Goal: Leave review/rating: Share an evaluation or opinion about a product, service, or content

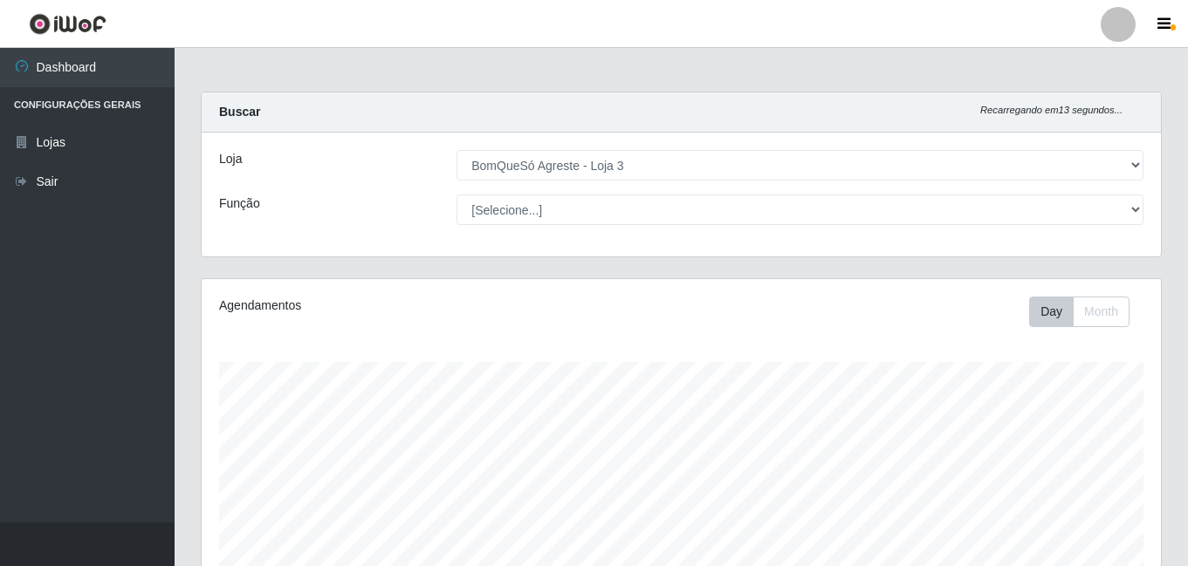
select select "215"
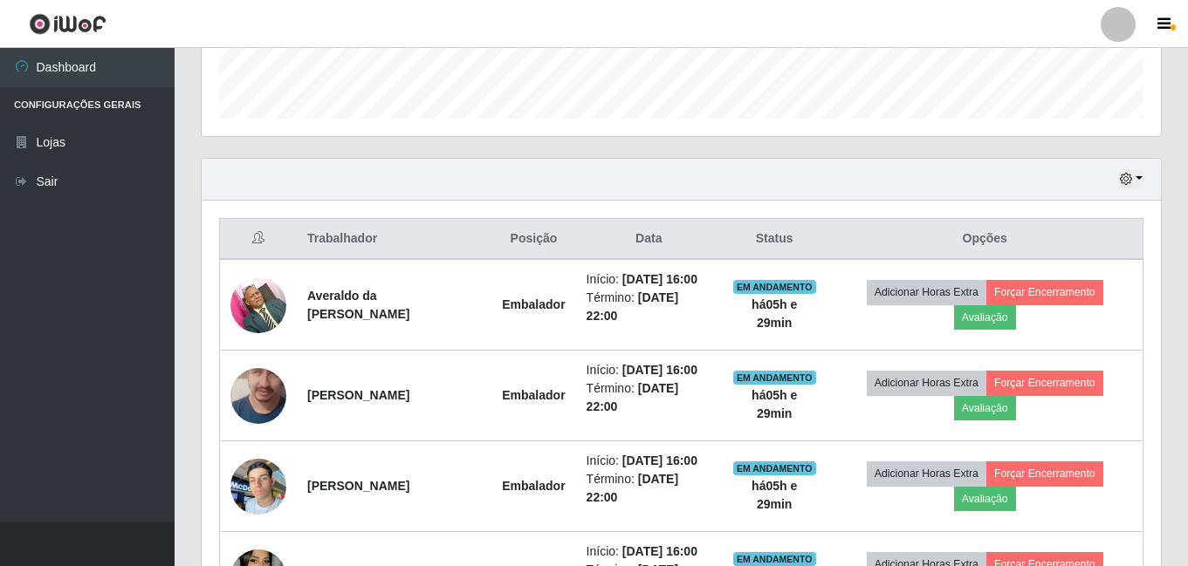
scroll to position [362, 959]
click at [1181, 225] on div "Carregando... Buscar Recarregando em 13 segundos... Loja [Selecione...] BomQueS…" at bounding box center [681, 169] width 1013 height 1167
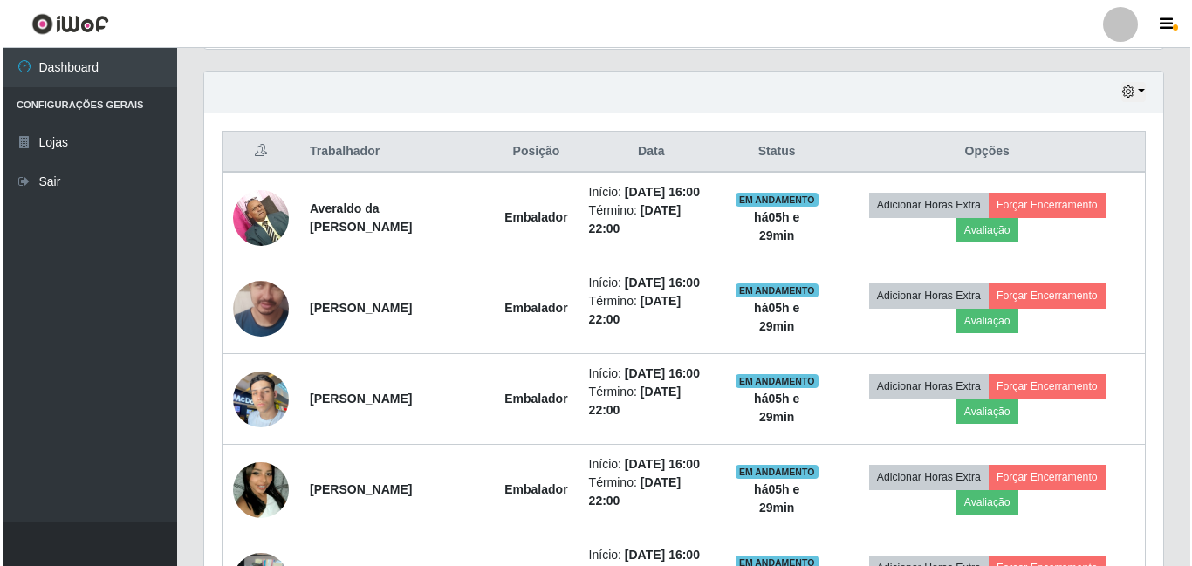
scroll to position [680, 0]
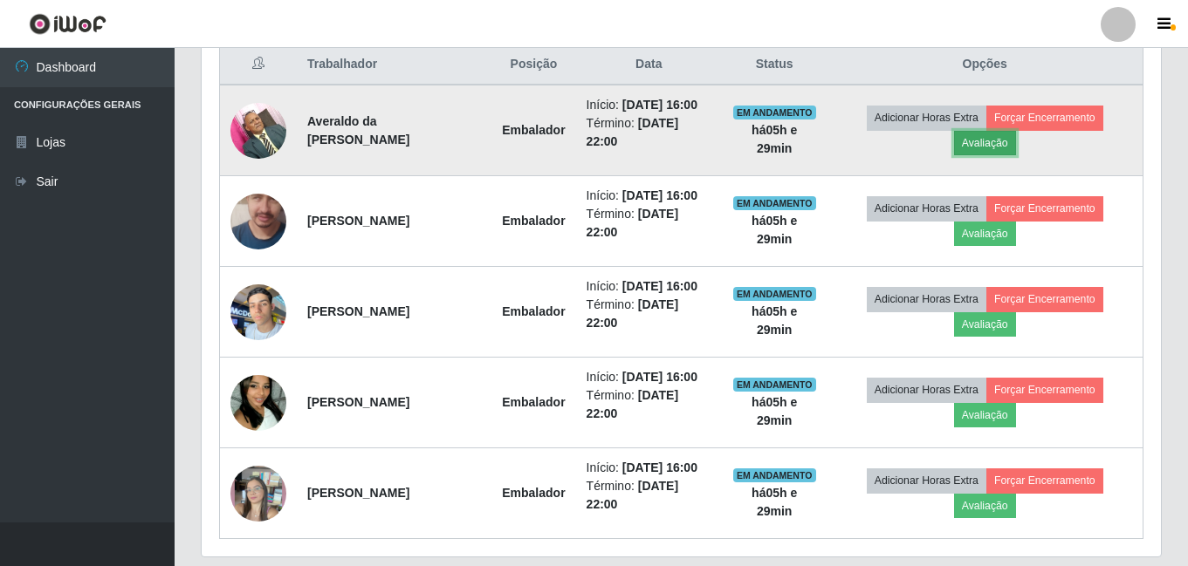
click at [1016, 140] on button "Avaliação" at bounding box center [985, 143] width 62 height 24
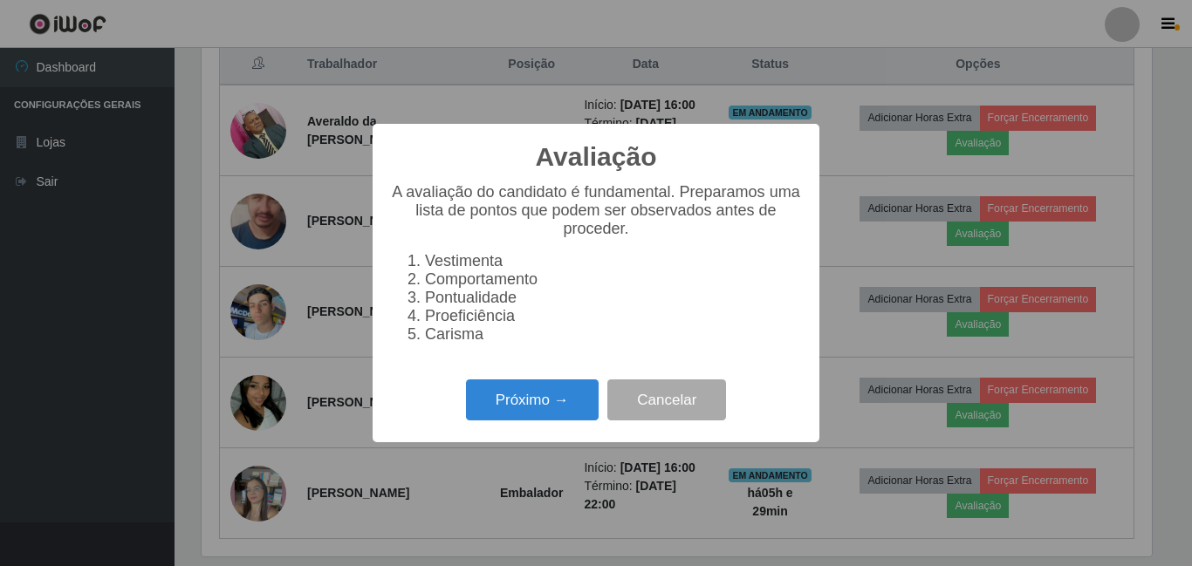
scroll to position [362, 950]
click at [514, 409] on button "Próximo →" at bounding box center [532, 400] width 133 height 41
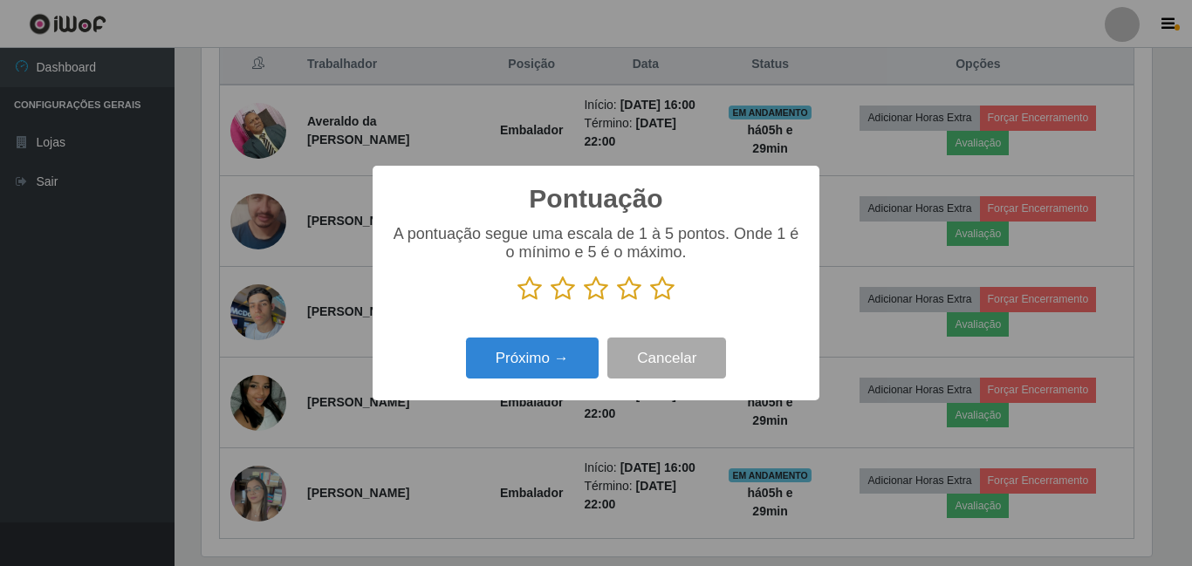
click at [665, 289] on icon at bounding box center [662, 289] width 24 height 26
click at [650, 302] on input "radio" at bounding box center [650, 302] width 0 height 0
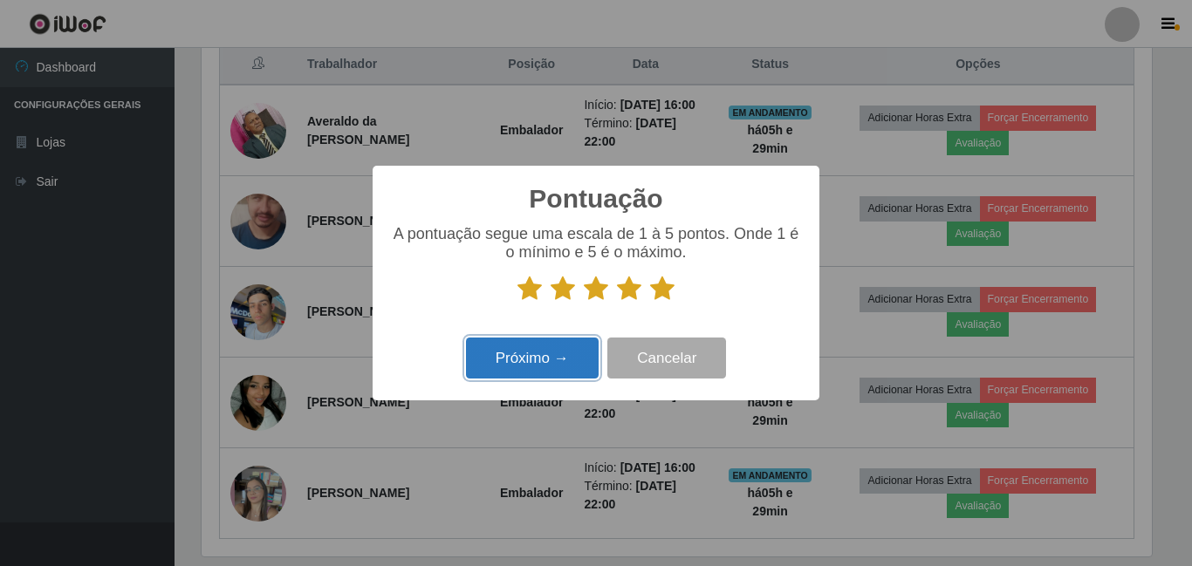
click at [575, 352] on button "Próximo →" at bounding box center [532, 358] width 133 height 41
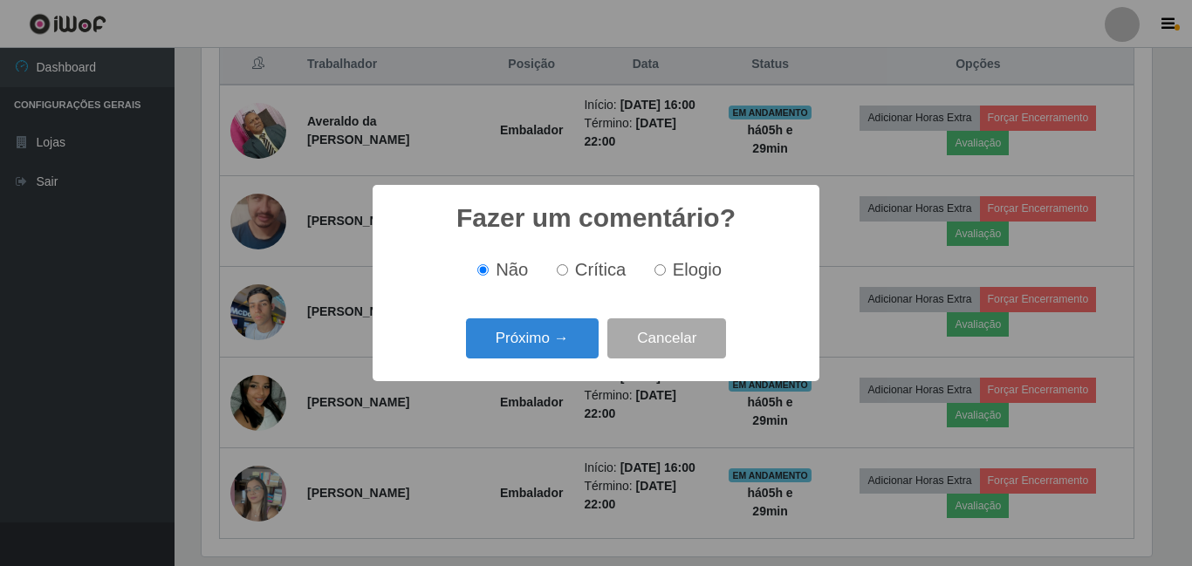
click at [670, 275] on label "Elogio" at bounding box center [684, 270] width 74 height 20
click at [666, 275] on input "Elogio" at bounding box center [659, 269] width 11 height 11
radio input "true"
click at [579, 344] on button "Próximo →" at bounding box center [532, 338] width 133 height 41
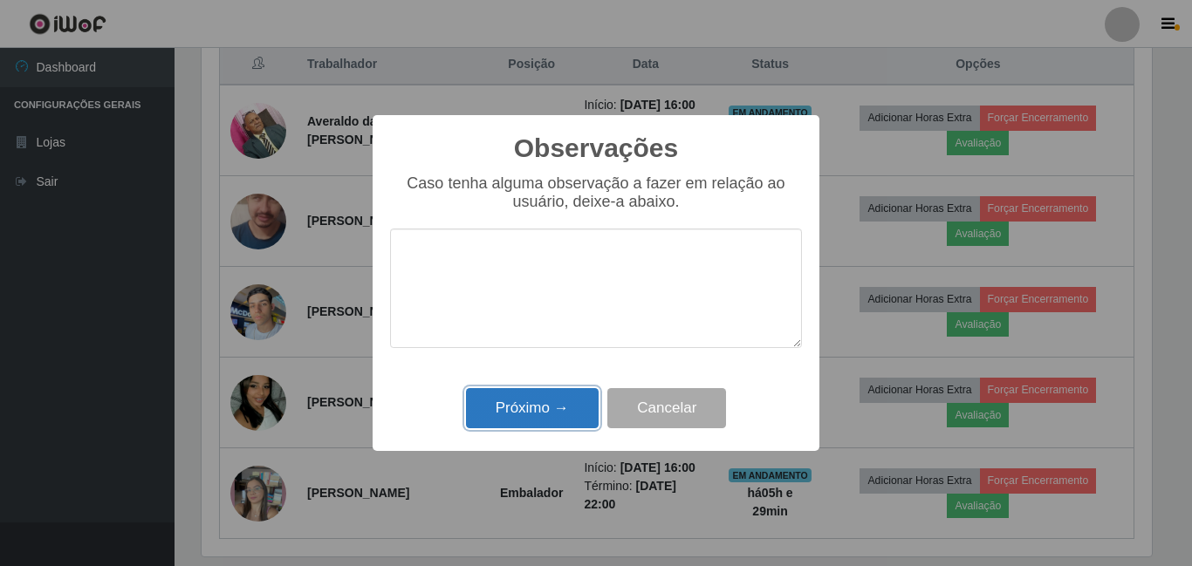
click at [564, 413] on button "Próximo →" at bounding box center [532, 408] width 133 height 41
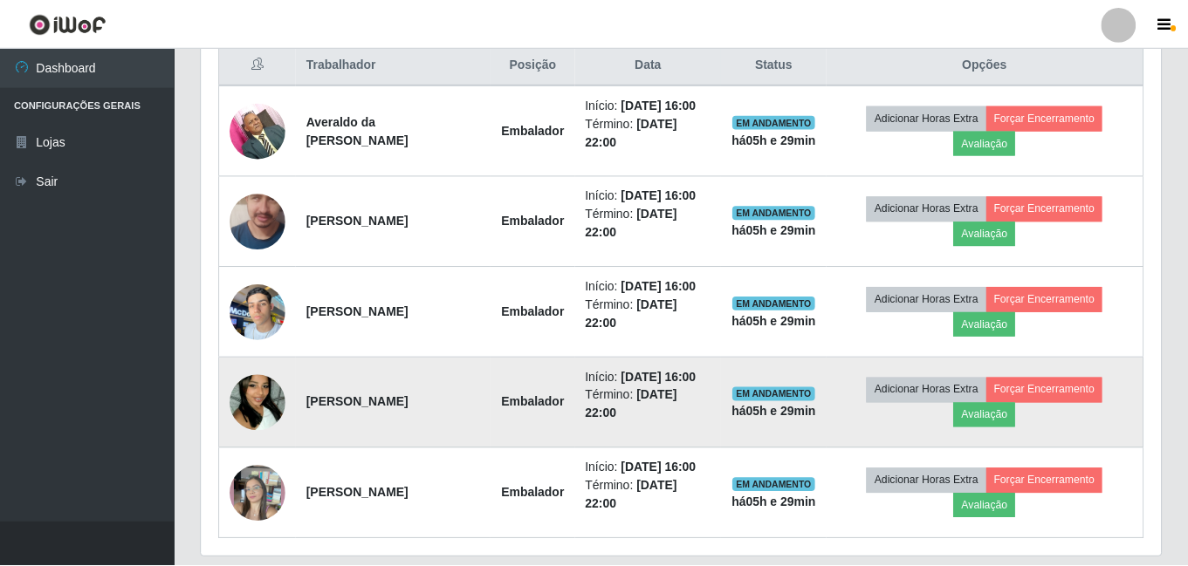
scroll to position [362, 959]
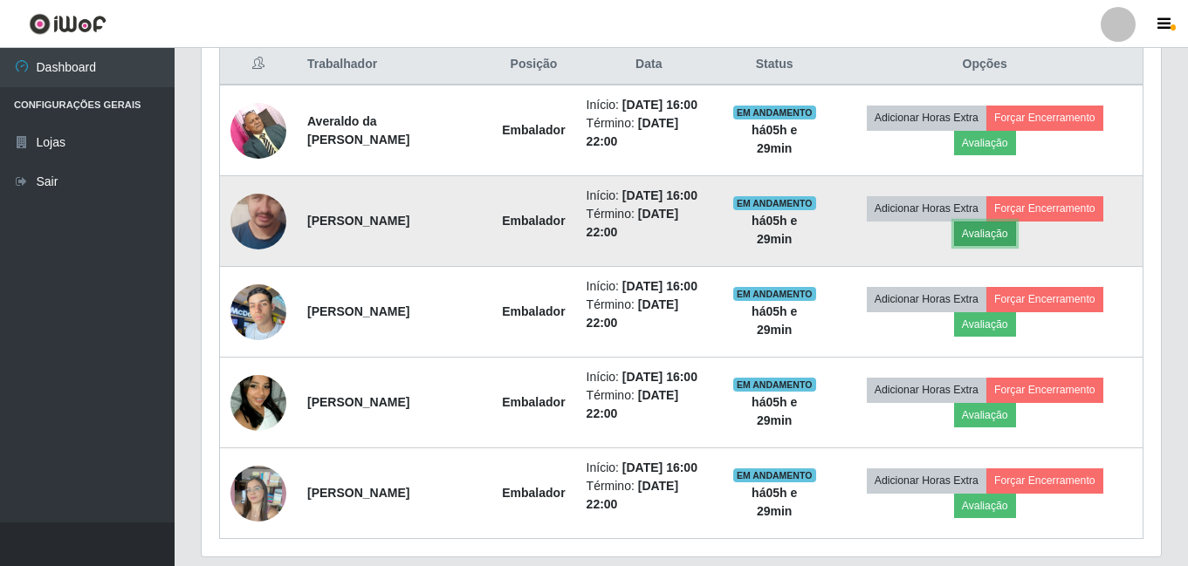
click at [993, 236] on button "Avaliação" at bounding box center [985, 234] width 62 height 24
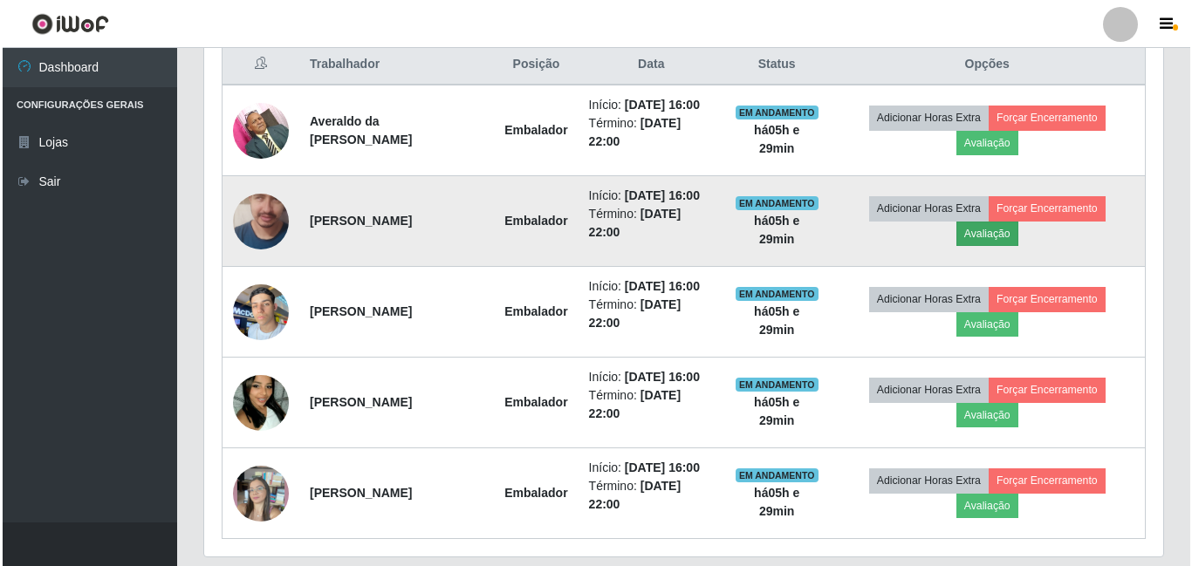
scroll to position [362, 950]
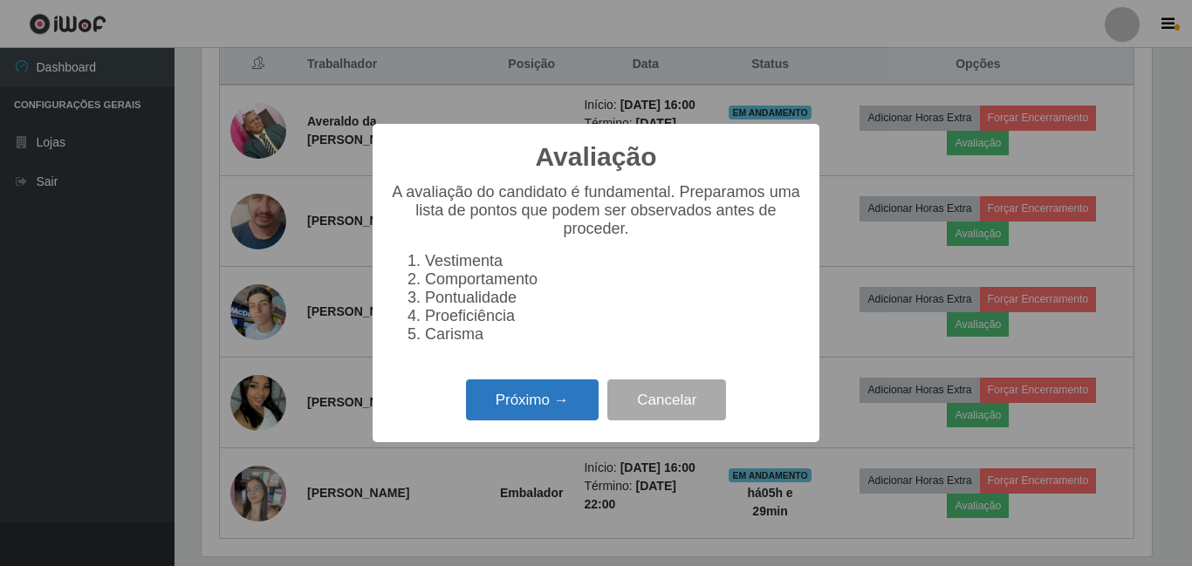
click at [562, 406] on button "Próximo →" at bounding box center [532, 400] width 133 height 41
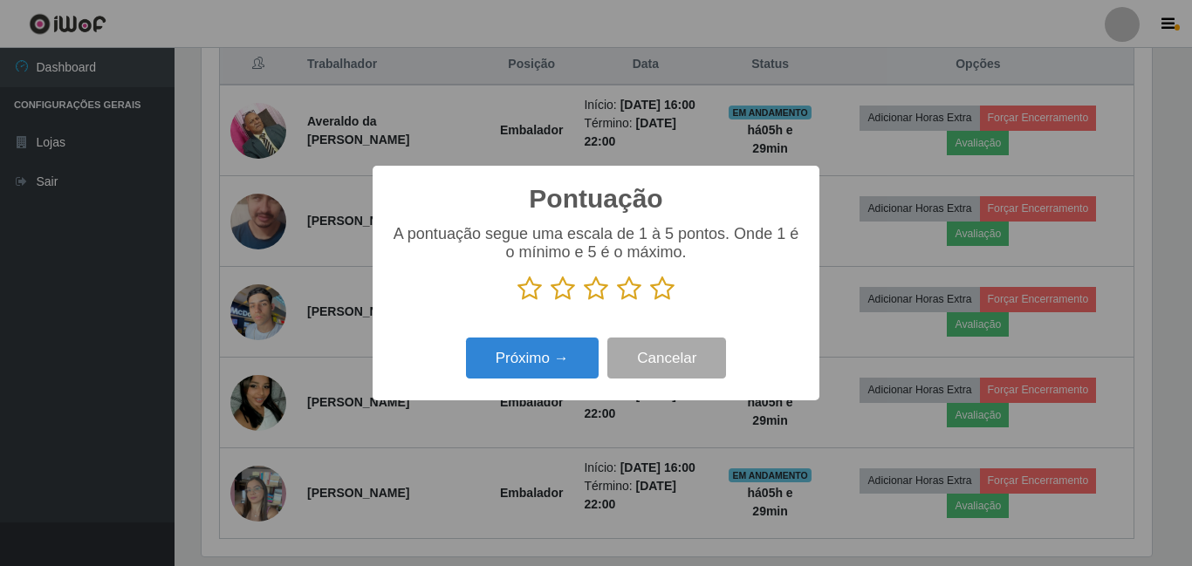
scroll to position [872161, 871573]
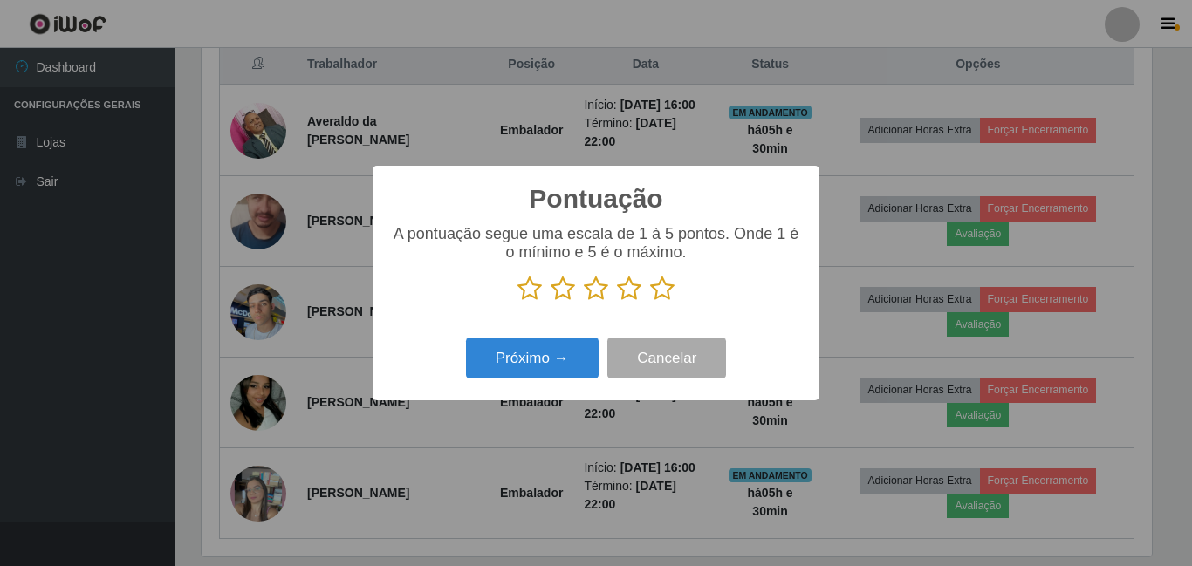
click at [667, 294] on icon at bounding box center [662, 289] width 24 height 26
click at [650, 302] on input "radio" at bounding box center [650, 302] width 0 height 0
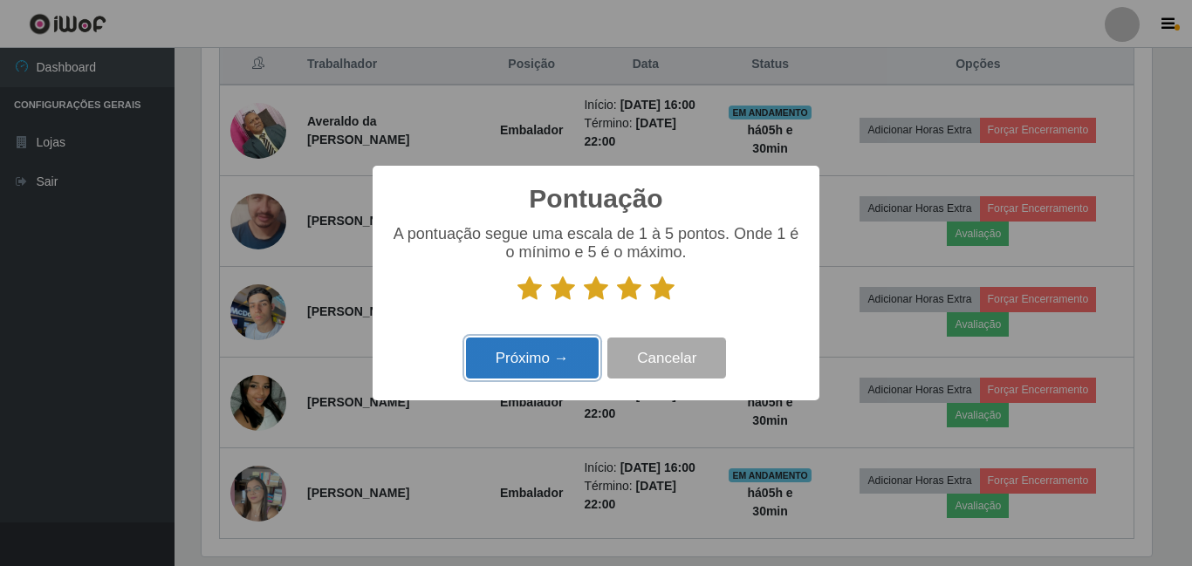
click at [529, 372] on button "Próximo →" at bounding box center [532, 358] width 133 height 41
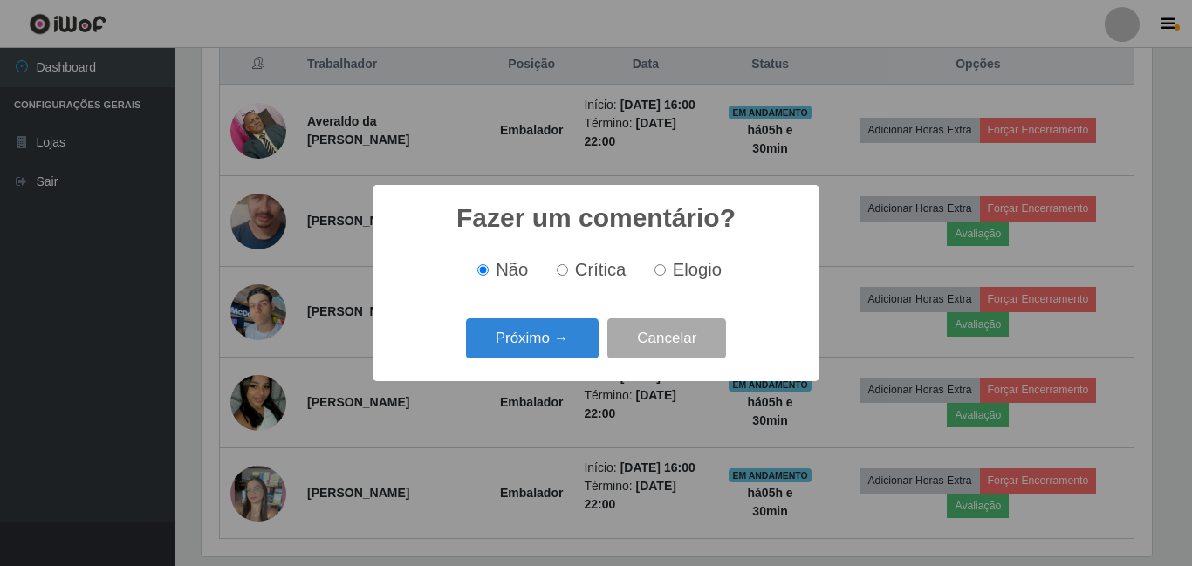
drag, startPoint x: 665, startPoint y: 268, endPoint x: 660, endPoint y: 280, distance: 13.0
click at [665, 269] on label "Elogio" at bounding box center [684, 270] width 74 height 20
click at [665, 269] on input "Elogio" at bounding box center [659, 269] width 11 height 11
radio input "true"
click at [547, 334] on button "Próximo →" at bounding box center [532, 338] width 133 height 41
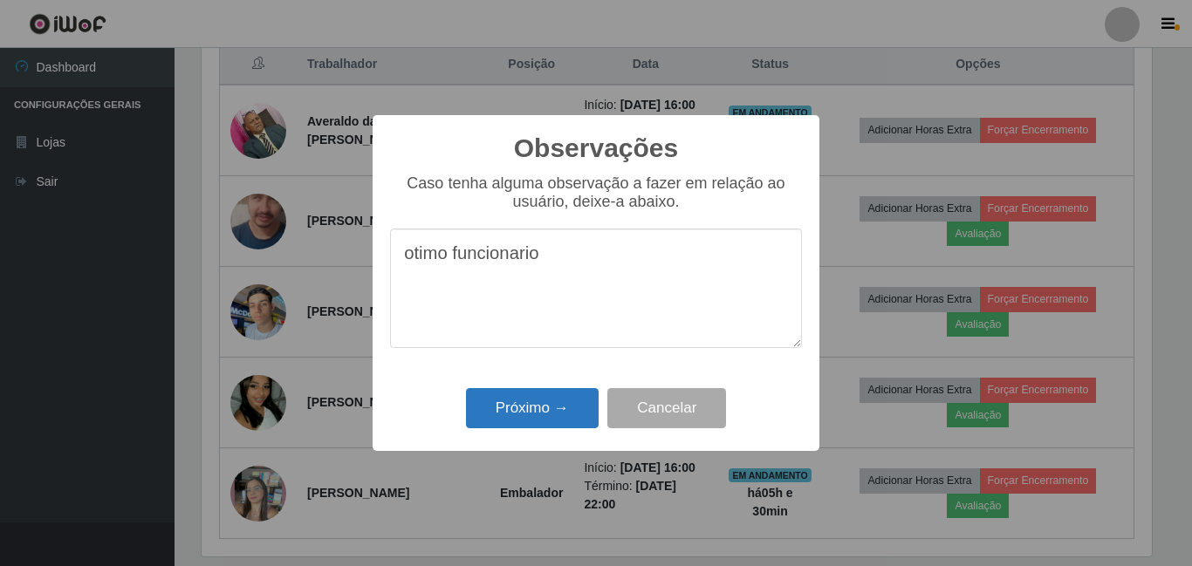
type textarea "otimo funcionario"
click at [565, 400] on button "Próximo →" at bounding box center [532, 408] width 133 height 41
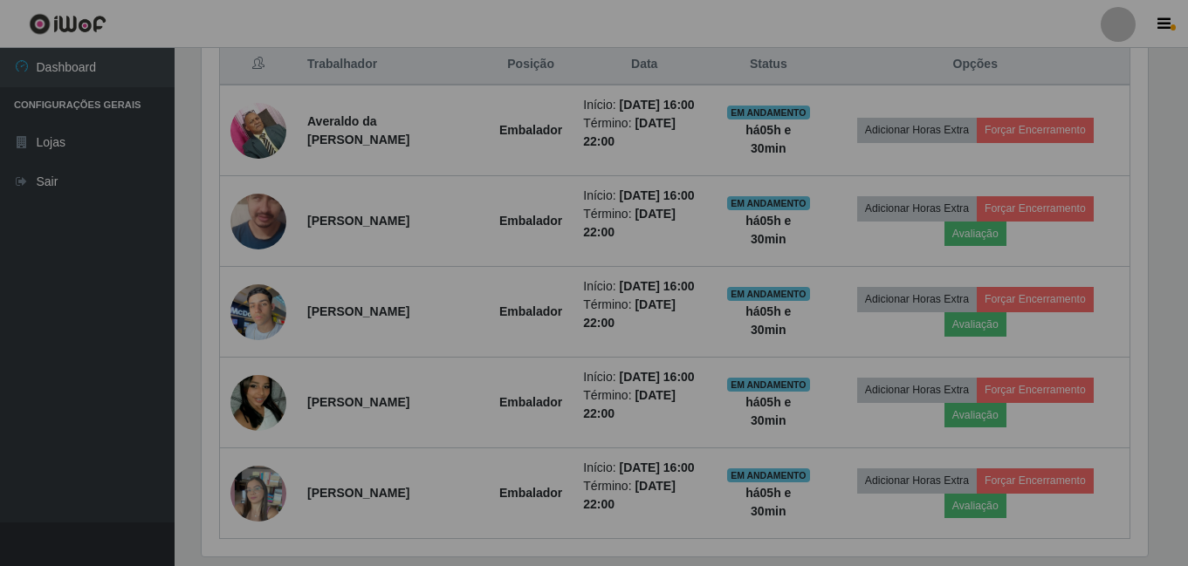
scroll to position [362, 959]
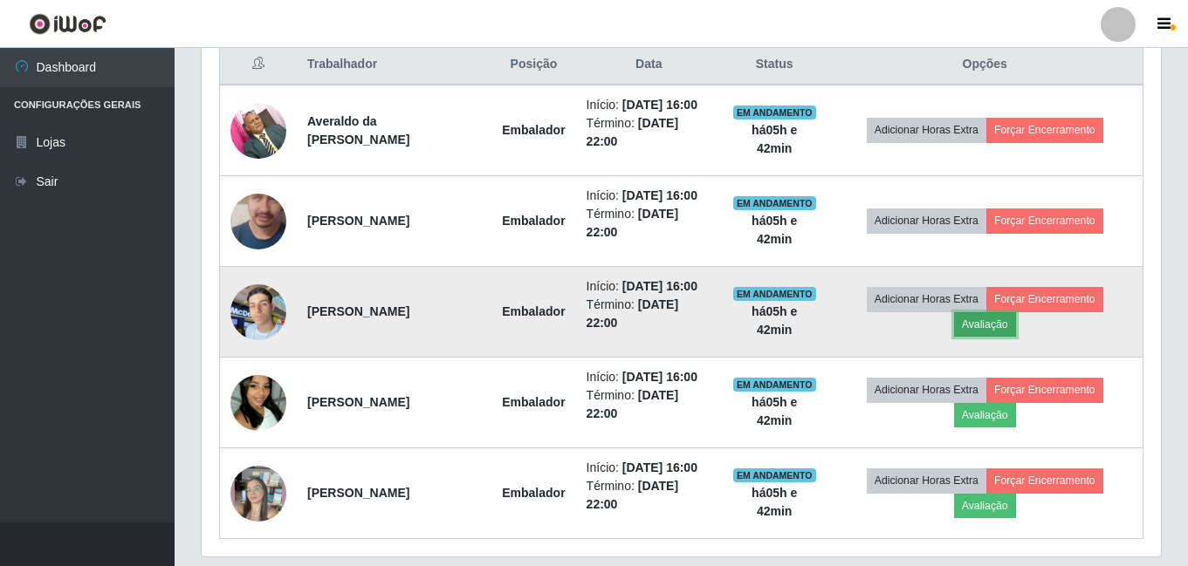
click at [1016, 325] on button "Avaliação" at bounding box center [985, 324] width 62 height 24
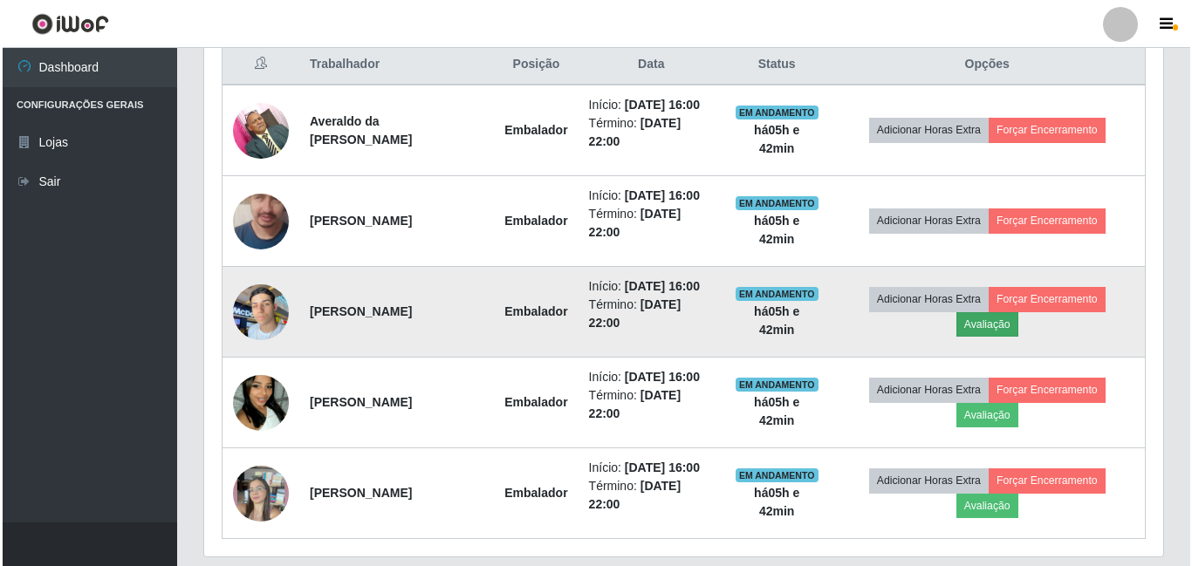
scroll to position [362, 950]
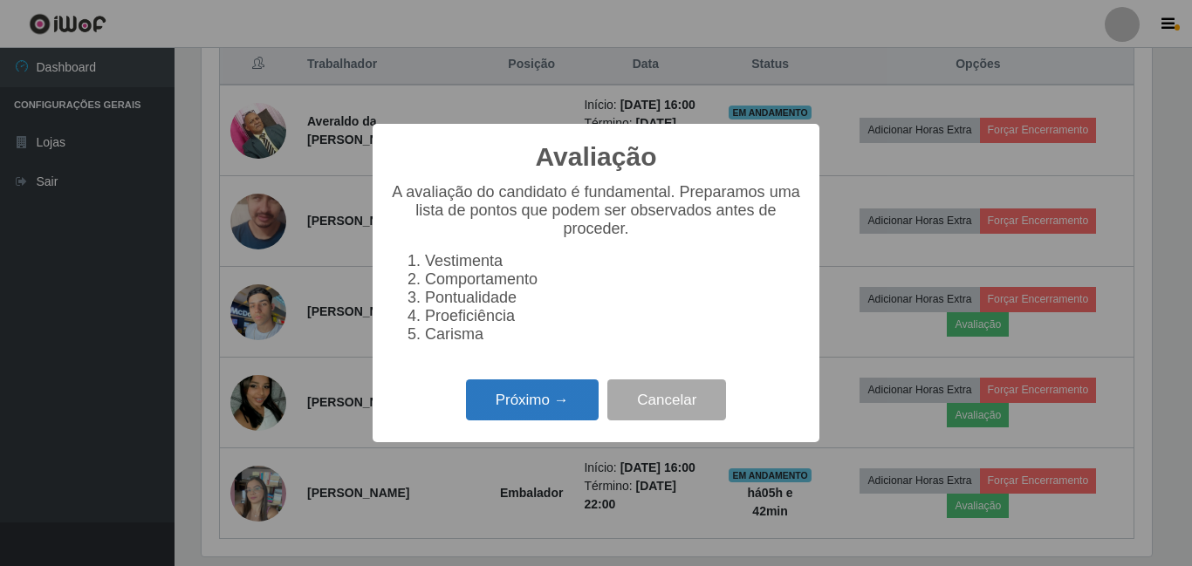
click at [533, 408] on button "Próximo →" at bounding box center [532, 400] width 133 height 41
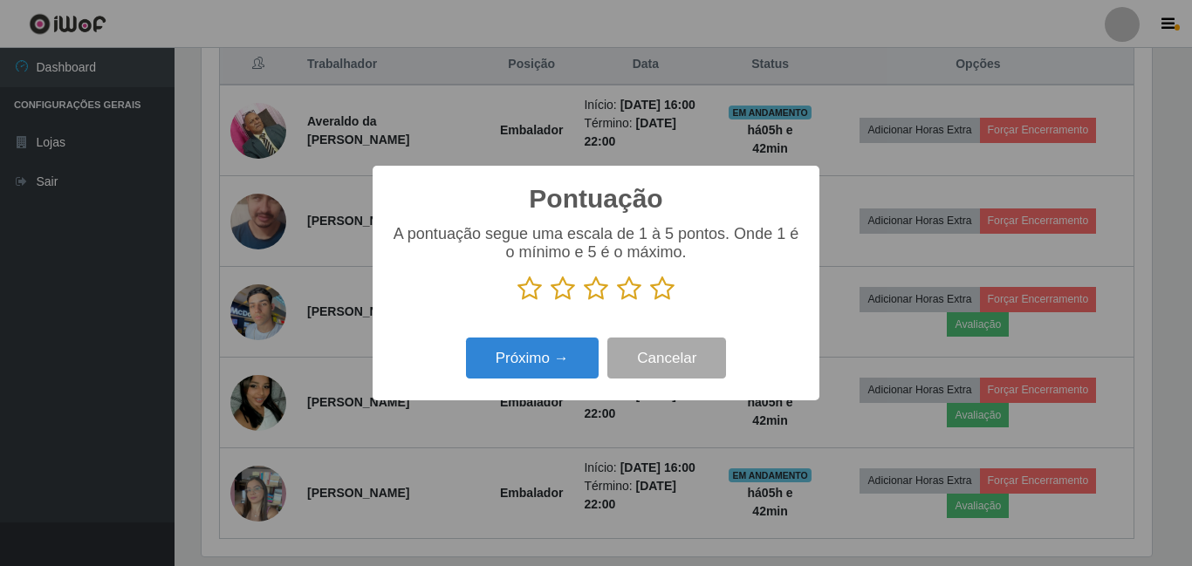
click at [662, 286] on icon at bounding box center [662, 289] width 24 height 26
click at [650, 302] on input "radio" at bounding box center [650, 302] width 0 height 0
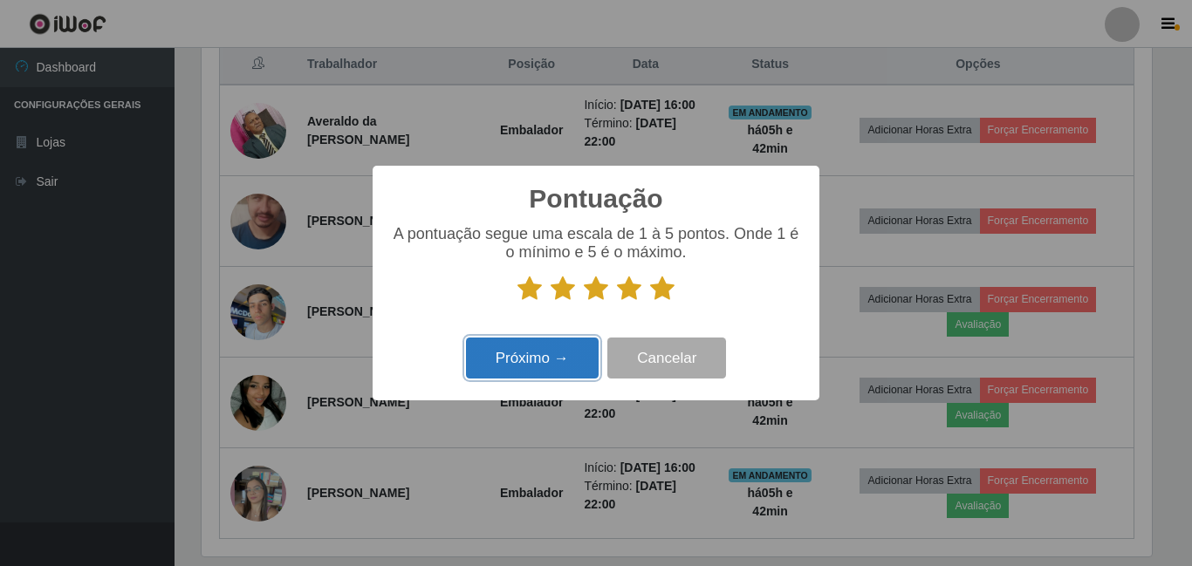
click at [530, 367] on button "Próximo →" at bounding box center [532, 358] width 133 height 41
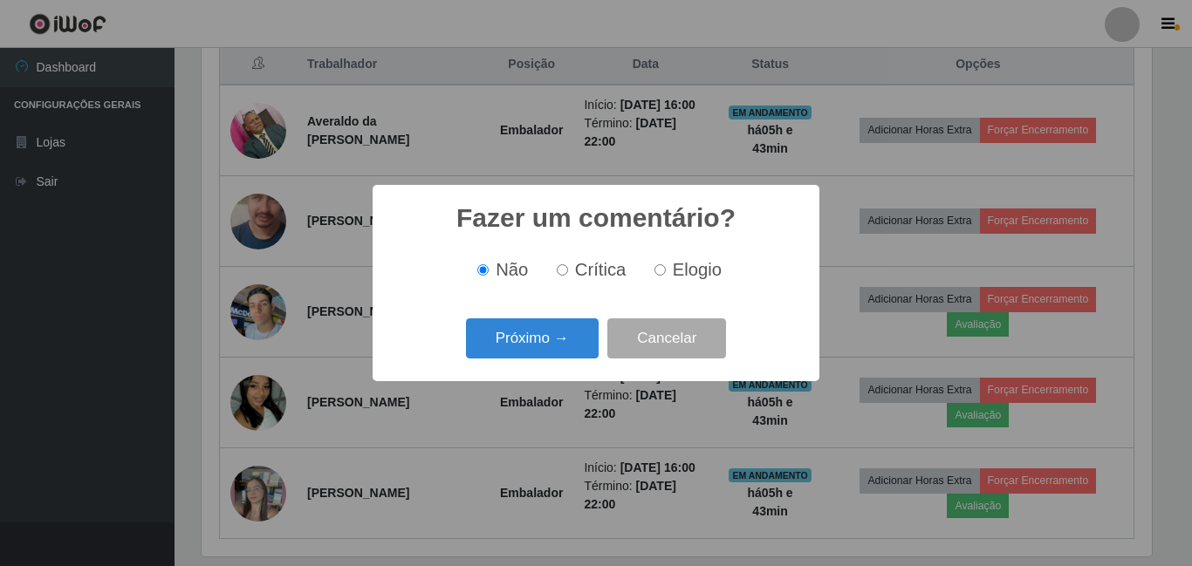
click at [675, 265] on span "Elogio" at bounding box center [697, 269] width 49 height 19
click at [666, 265] on input "Elogio" at bounding box center [659, 269] width 11 height 11
radio input "true"
click at [555, 357] on button "Próximo →" at bounding box center [532, 338] width 133 height 41
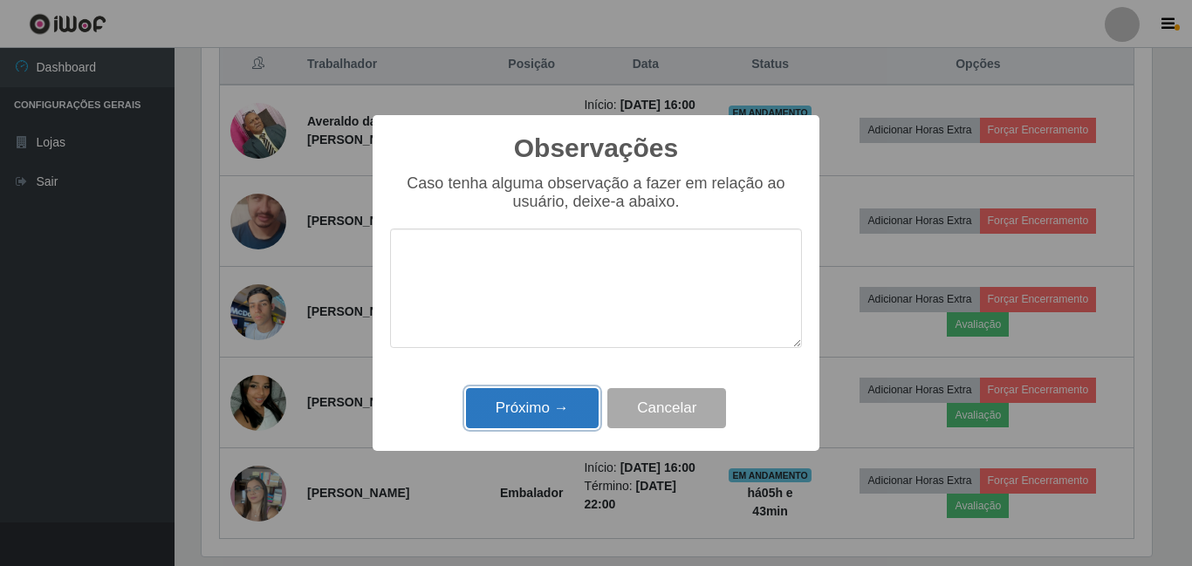
click at [549, 411] on button "Próximo →" at bounding box center [532, 408] width 133 height 41
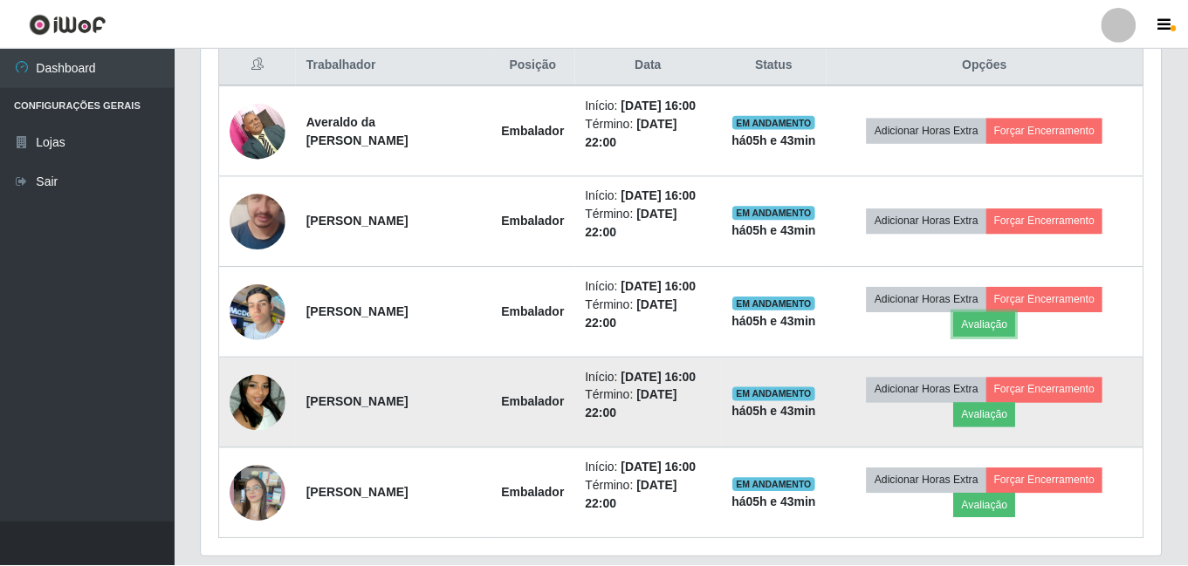
scroll to position [362, 959]
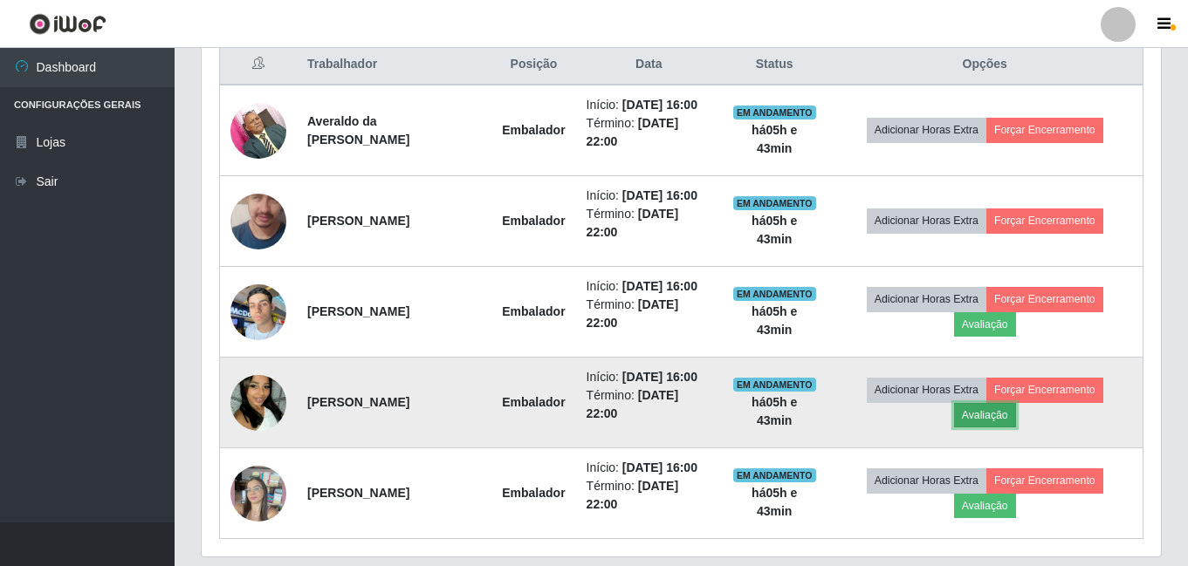
click at [977, 414] on button "Avaliação" at bounding box center [985, 415] width 62 height 24
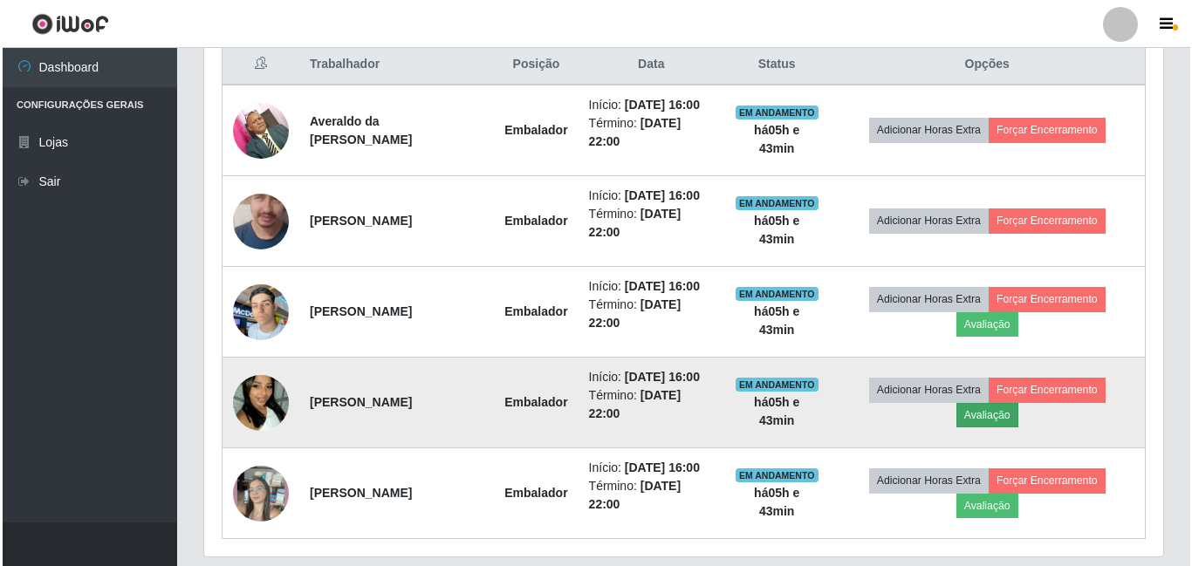
scroll to position [362, 950]
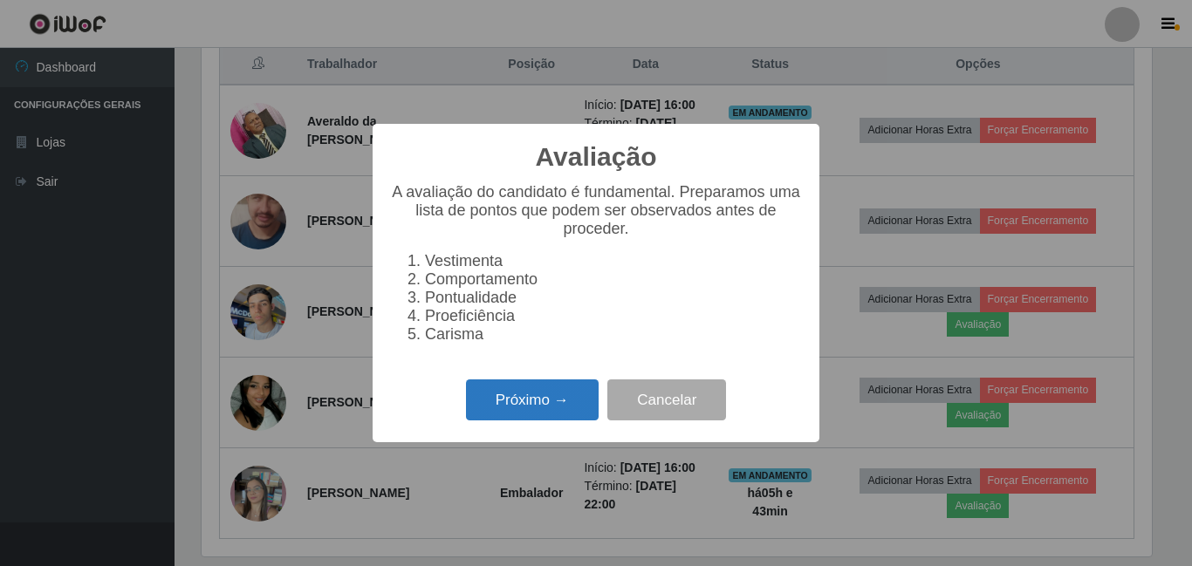
click at [563, 404] on button "Próximo →" at bounding box center [532, 400] width 133 height 41
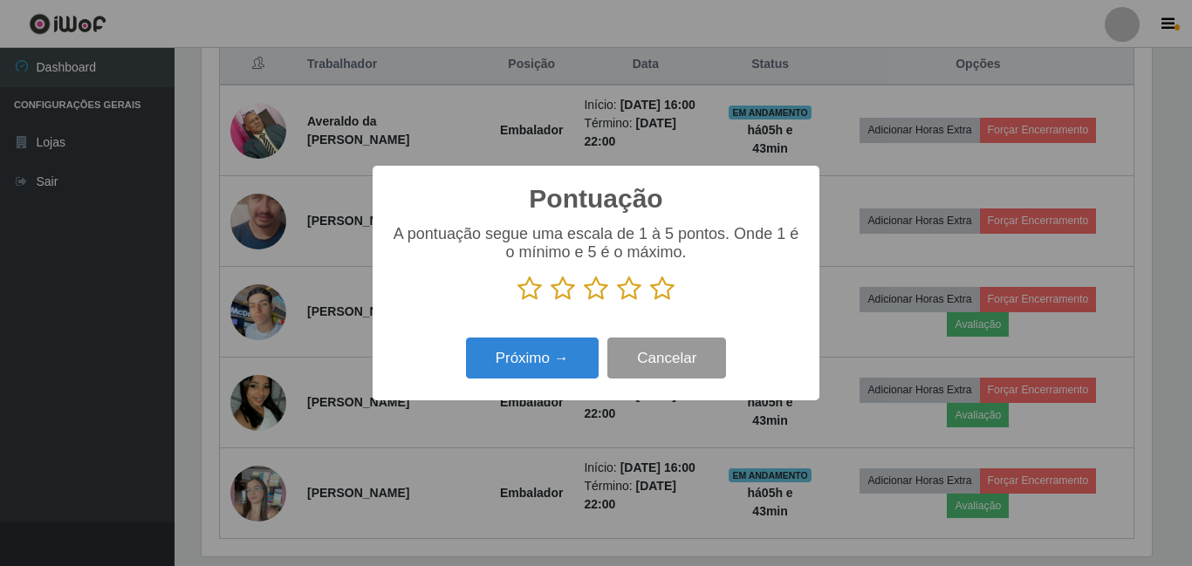
scroll to position [872161, 871573]
click at [657, 298] on icon at bounding box center [662, 289] width 24 height 26
click at [650, 302] on input "radio" at bounding box center [650, 302] width 0 height 0
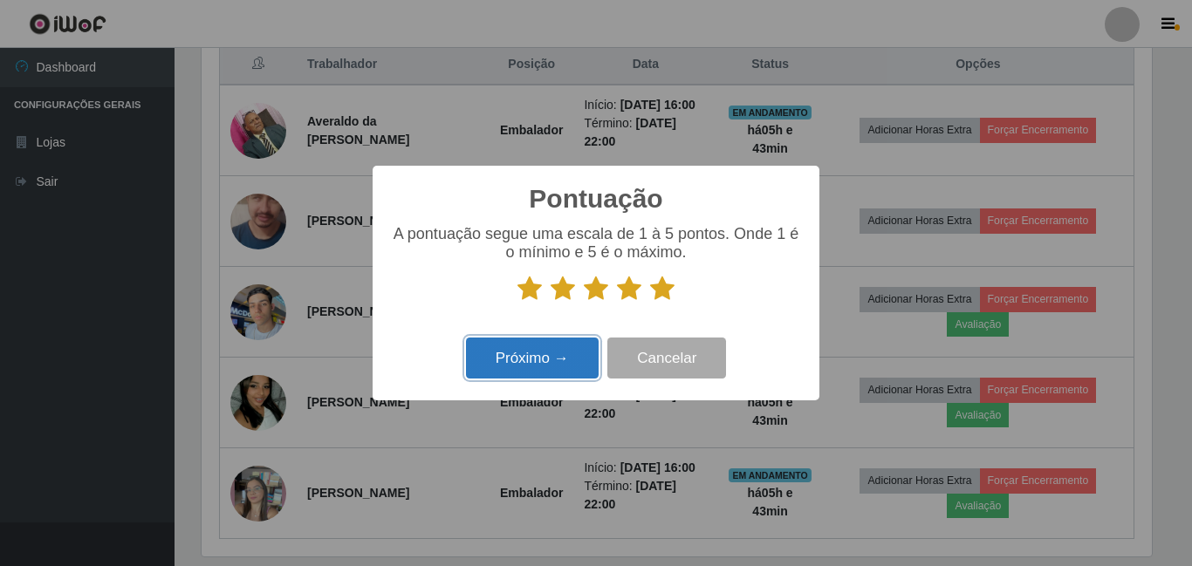
click at [565, 362] on button "Próximo →" at bounding box center [532, 358] width 133 height 41
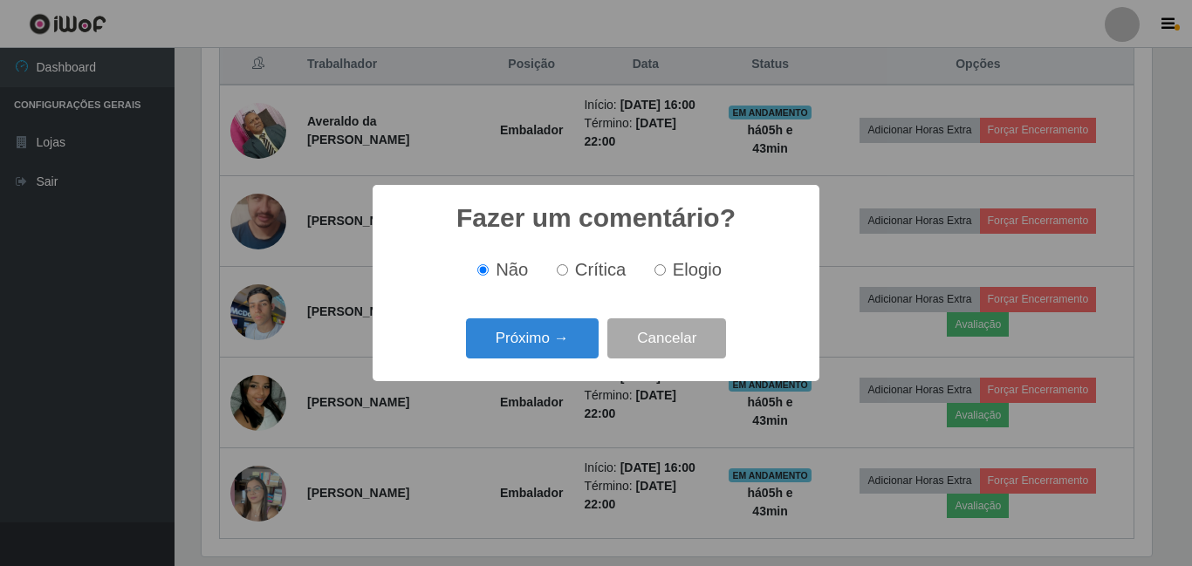
click at [682, 272] on span "Elogio" at bounding box center [697, 269] width 49 height 19
click at [666, 272] on input "Elogio" at bounding box center [659, 269] width 11 height 11
radio input "true"
click at [544, 334] on button "Próximo →" at bounding box center [532, 338] width 133 height 41
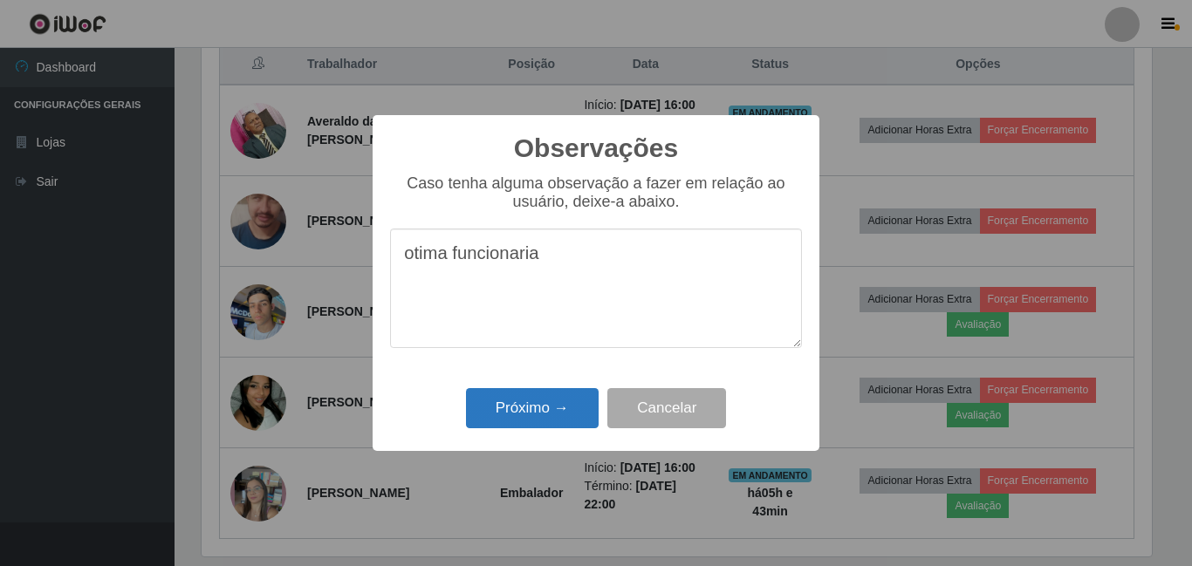
type textarea "otima funcionaria"
click at [529, 416] on button "Próximo →" at bounding box center [532, 408] width 133 height 41
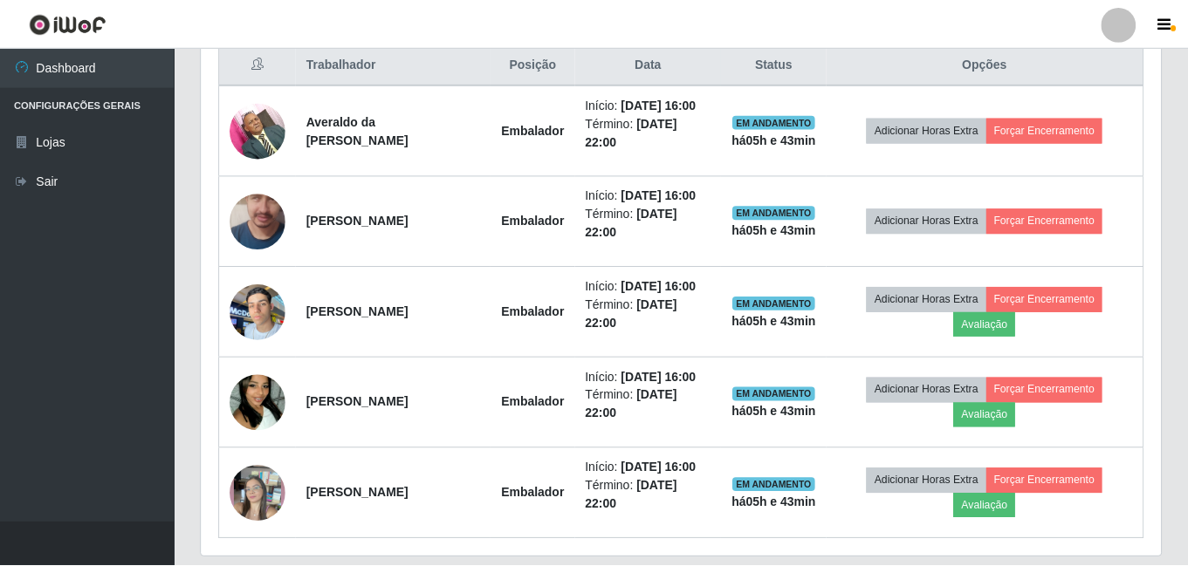
scroll to position [362, 959]
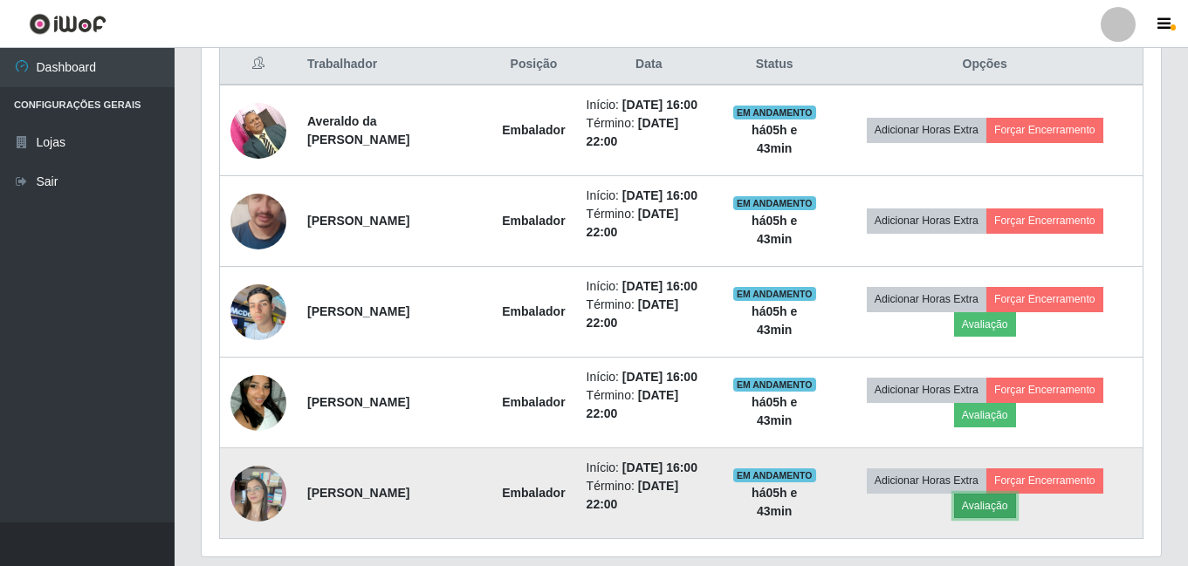
click at [1009, 511] on button "Avaliação" at bounding box center [985, 506] width 62 height 24
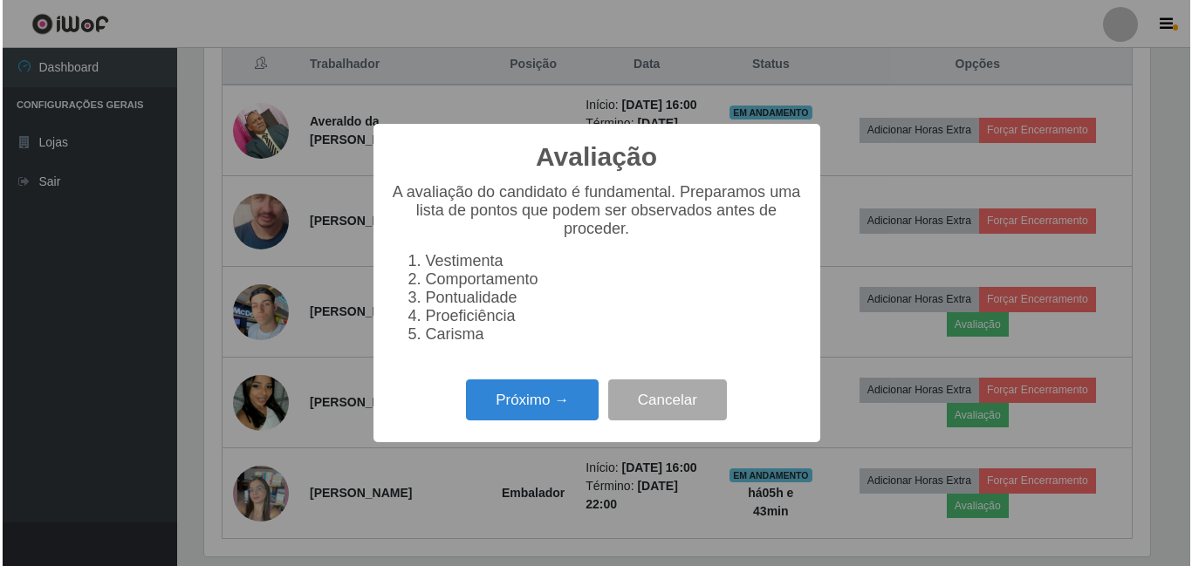
scroll to position [362, 950]
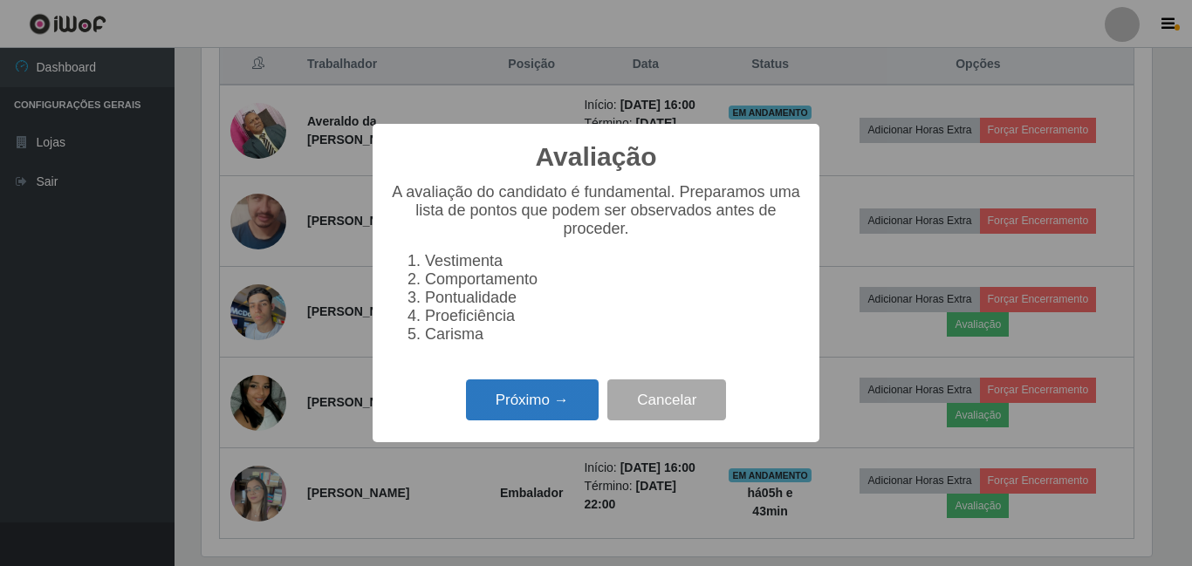
click at [556, 421] on button "Próximo →" at bounding box center [532, 400] width 133 height 41
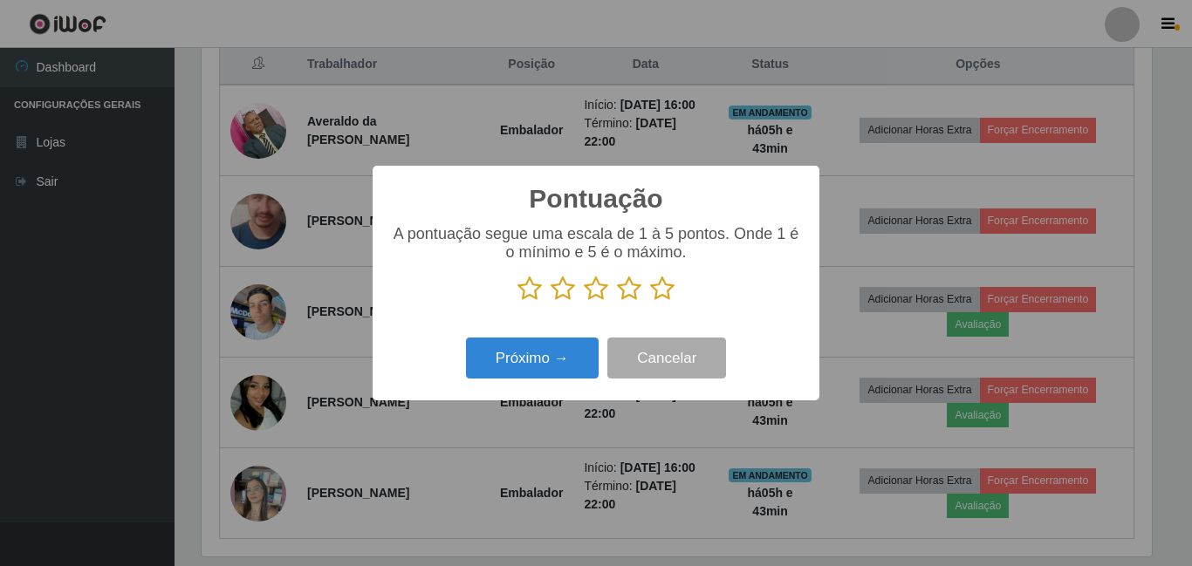
scroll to position [872161, 871573]
click at [599, 295] on icon at bounding box center [596, 289] width 24 height 26
click at [584, 302] on input "radio" at bounding box center [584, 302] width 0 height 0
click at [572, 372] on button "Próximo →" at bounding box center [532, 358] width 133 height 41
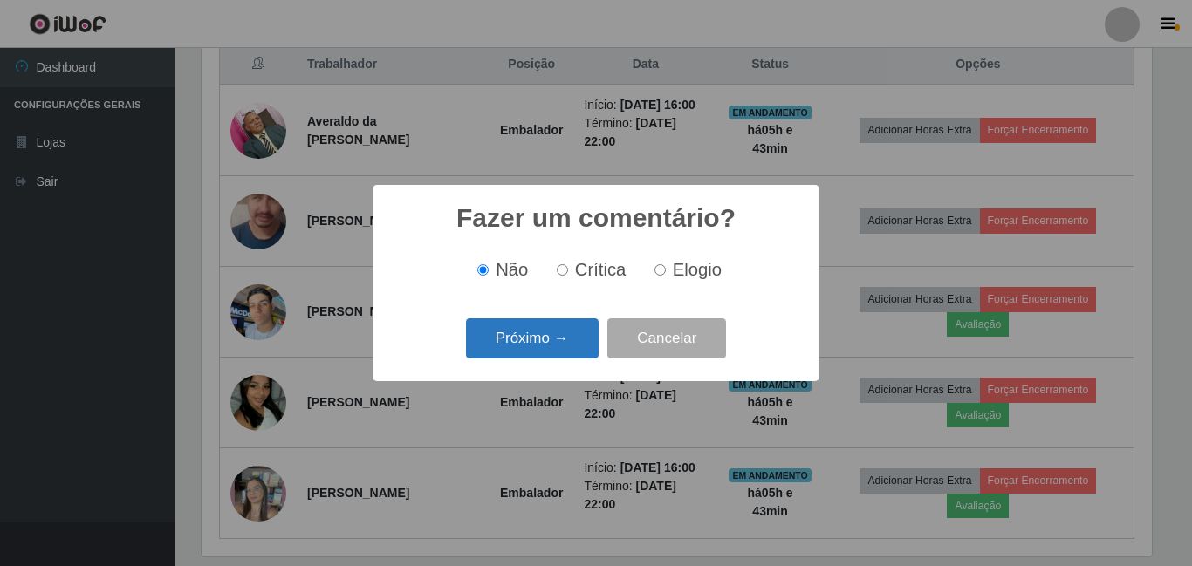
click at [535, 341] on button "Próximo →" at bounding box center [532, 338] width 133 height 41
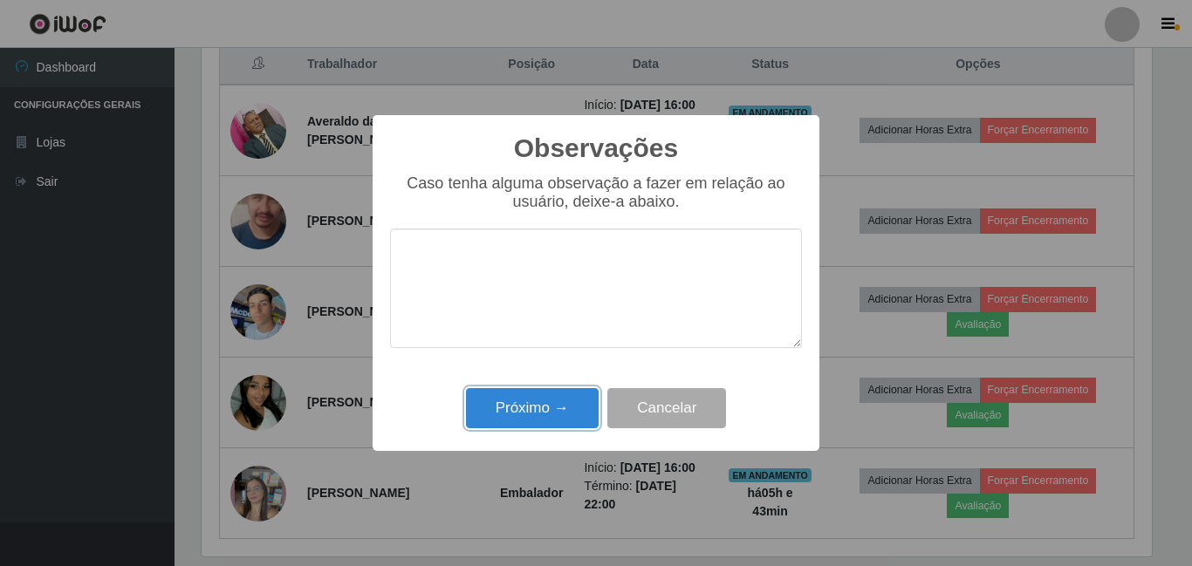
click at [519, 414] on button "Próximo →" at bounding box center [532, 408] width 133 height 41
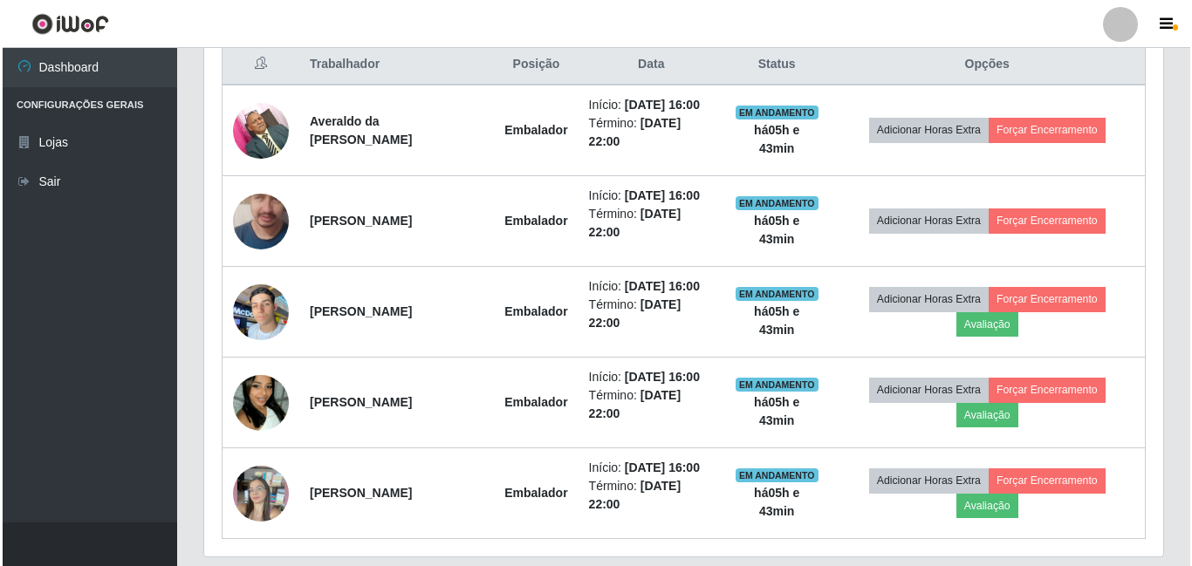
scroll to position [670, 0]
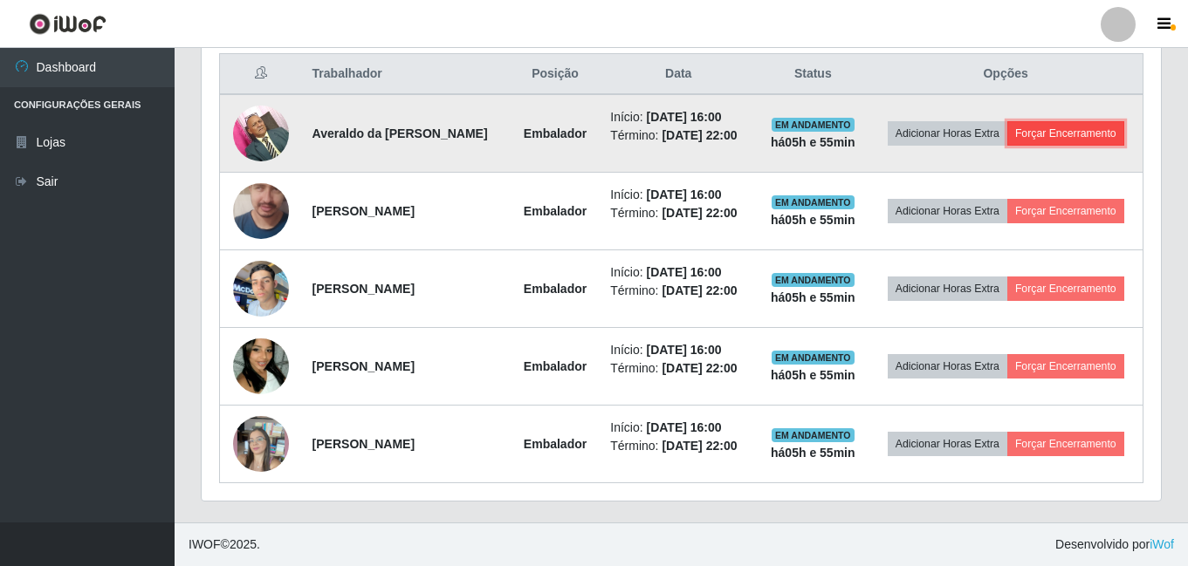
click at [1099, 130] on button "Forçar Encerramento" at bounding box center [1065, 133] width 117 height 24
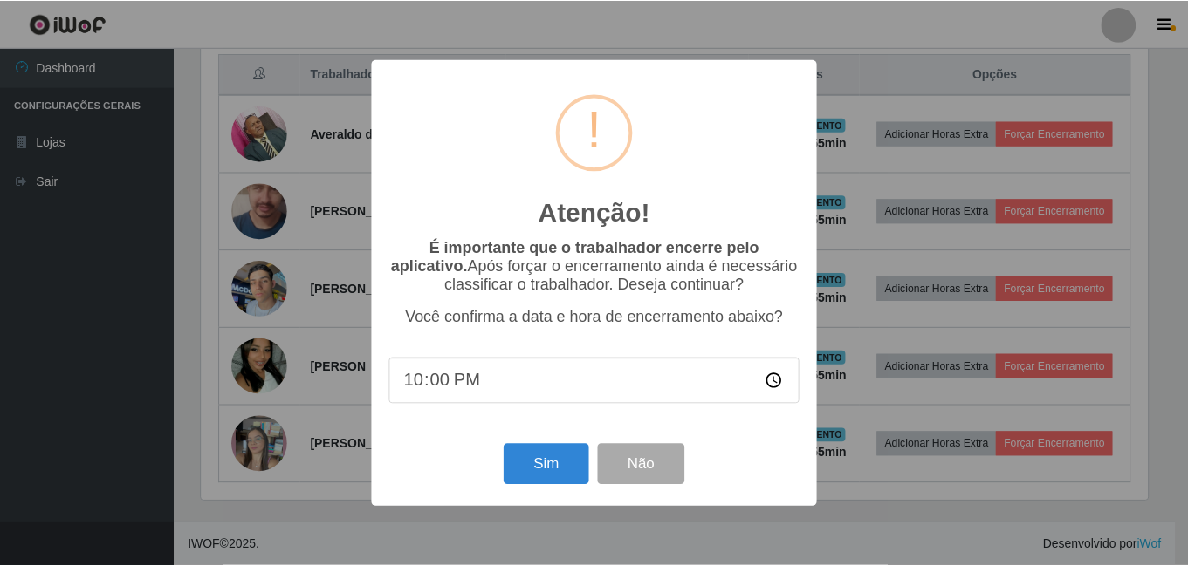
scroll to position [362, 950]
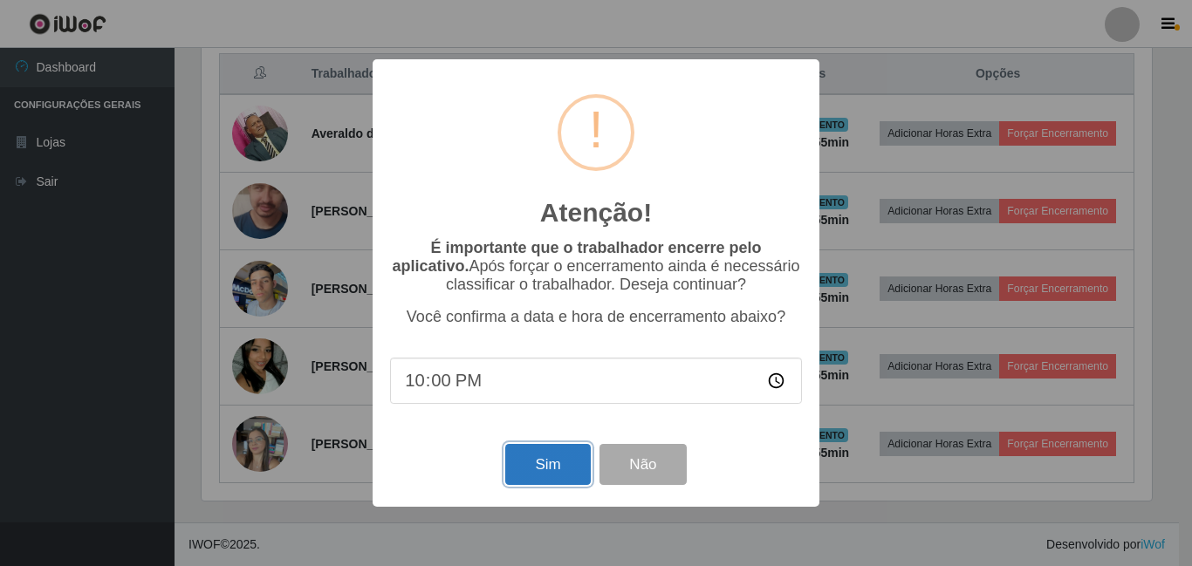
click at [563, 464] on button "Sim" at bounding box center [547, 464] width 85 height 41
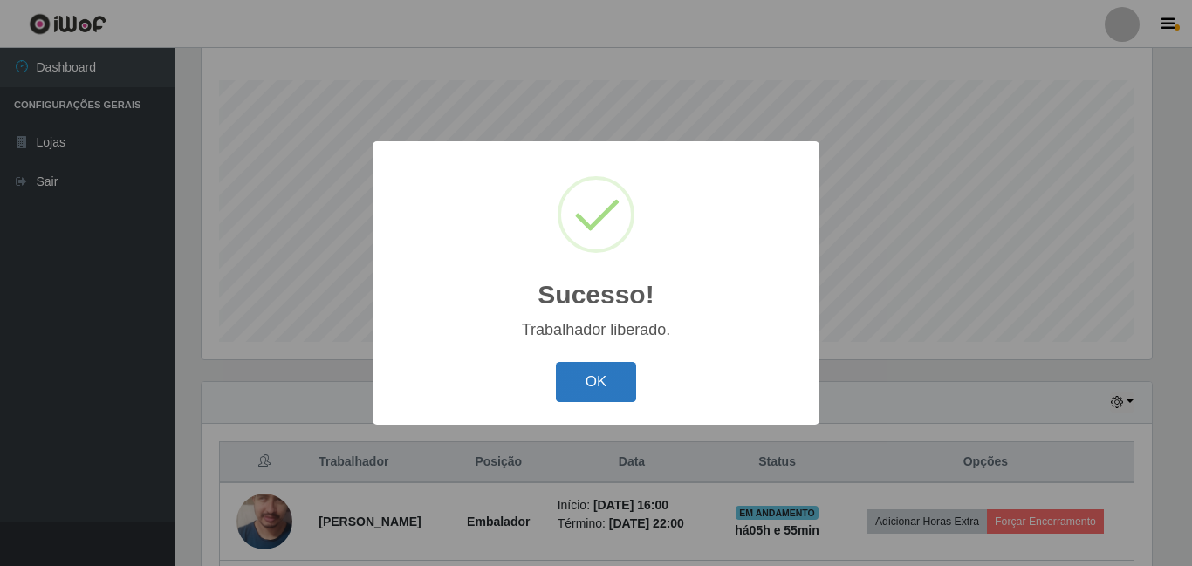
click at [599, 376] on button "OK" at bounding box center [596, 382] width 81 height 41
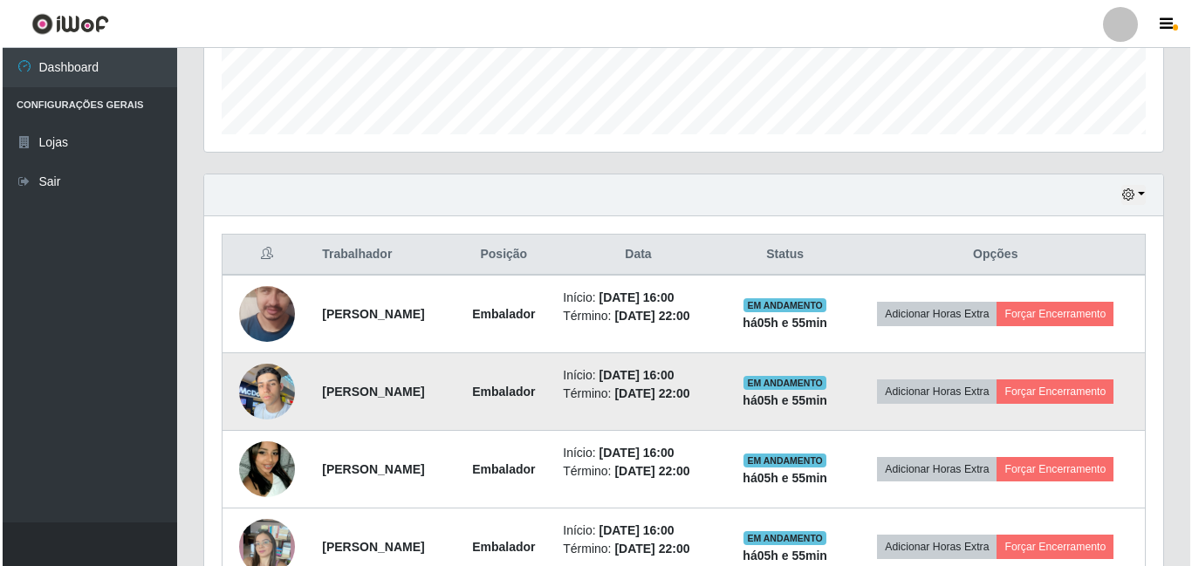
scroll to position [544, 0]
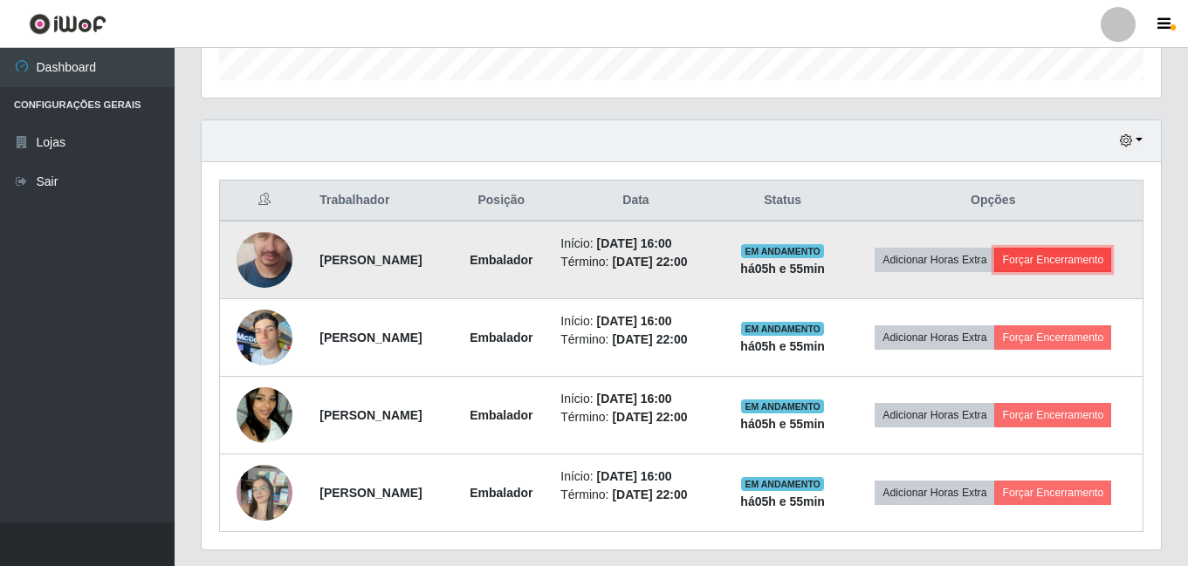
click at [1099, 264] on button "Forçar Encerramento" at bounding box center [1052, 260] width 117 height 24
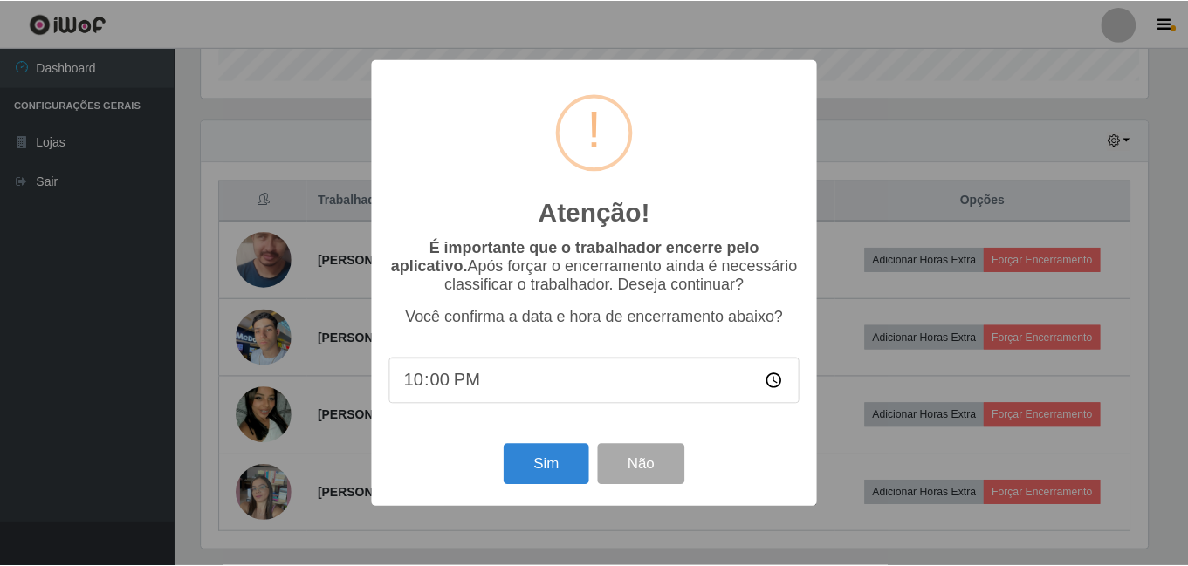
scroll to position [362, 950]
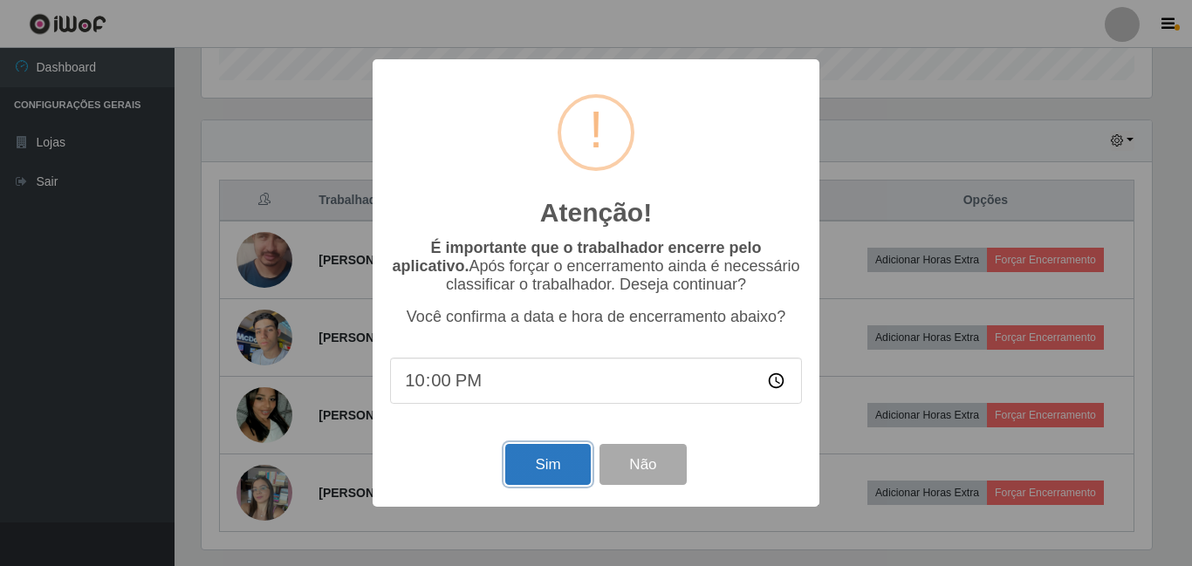
click at [518, 471] on button "Sim" at bounding box center [547, 464] width 85 height 41
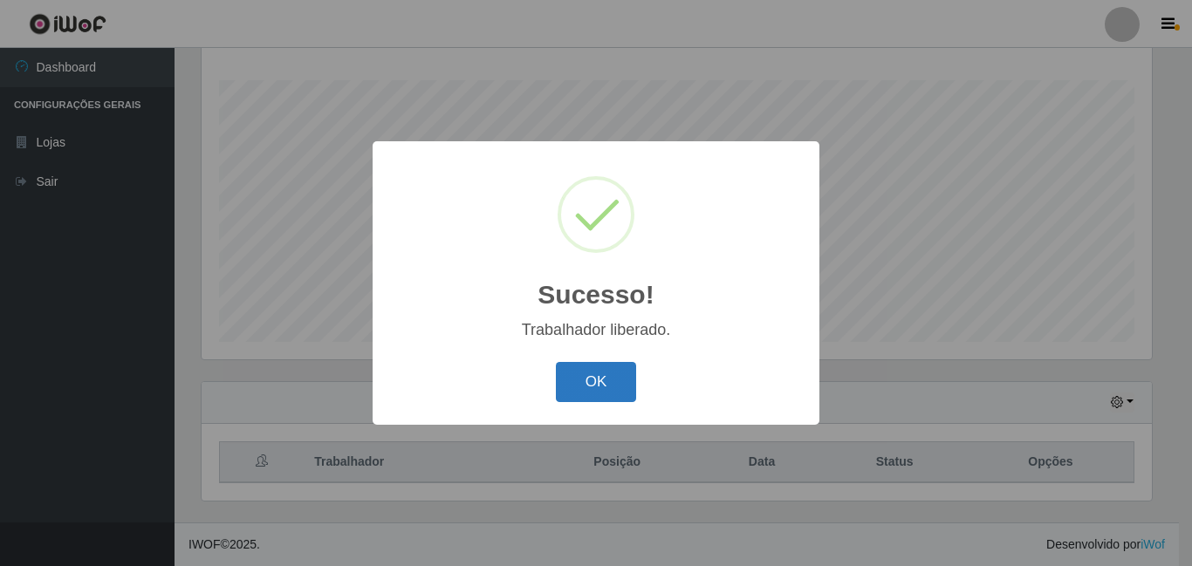
click at [601, 375] on button "OK" at bounding box center [596, 382] width 81 height 41
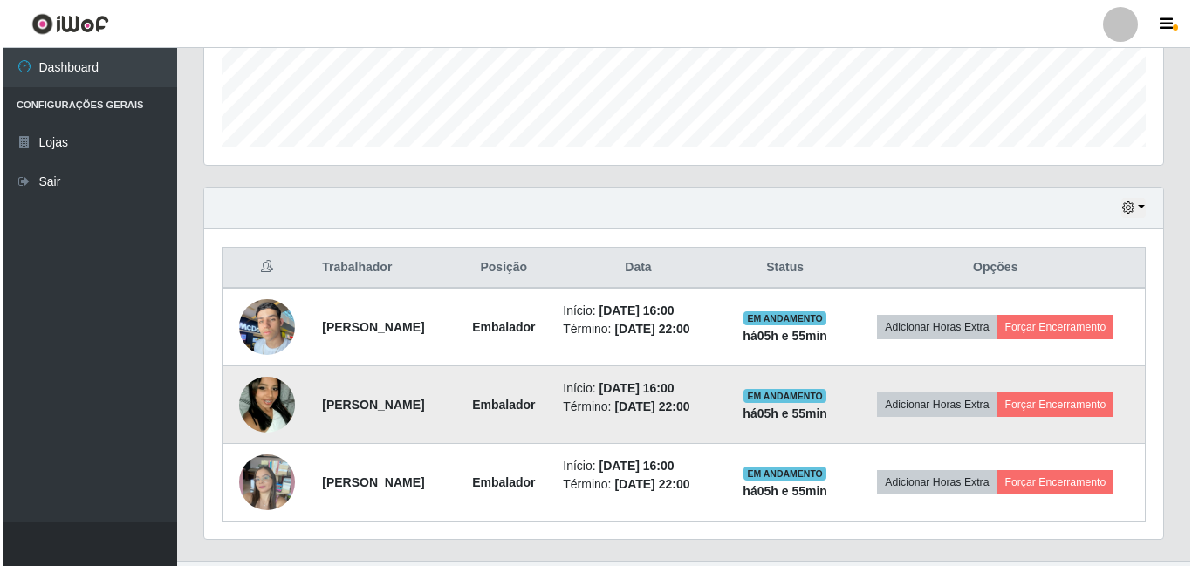
scroll to position [515, 0]
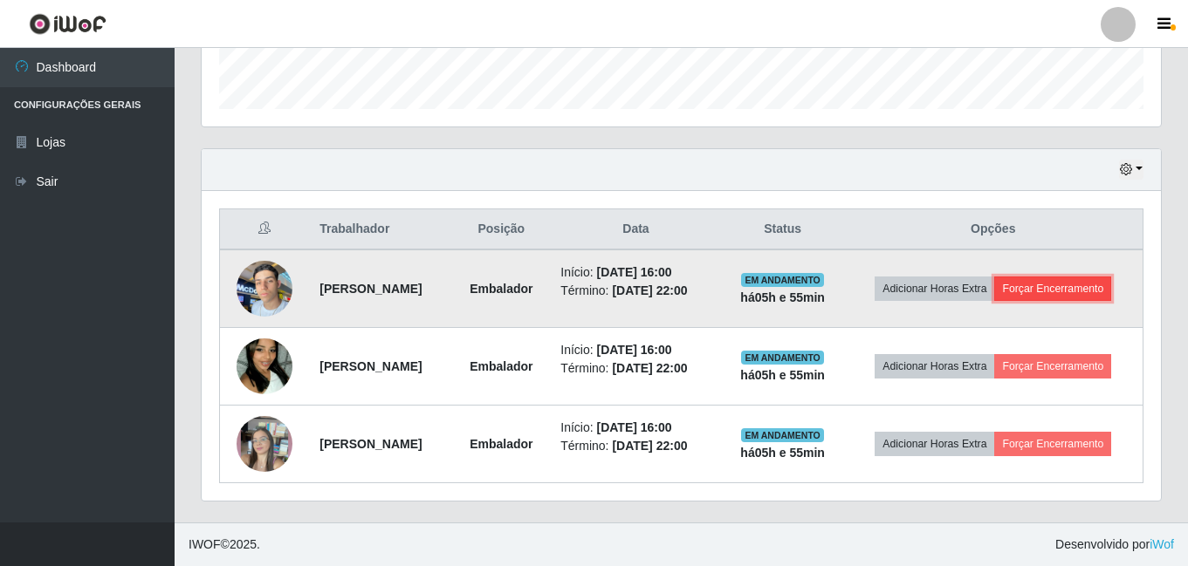
click at [1037, 284] on button "Forçar Encerramento" at bounding box center [1052, 289] width 117 height 24
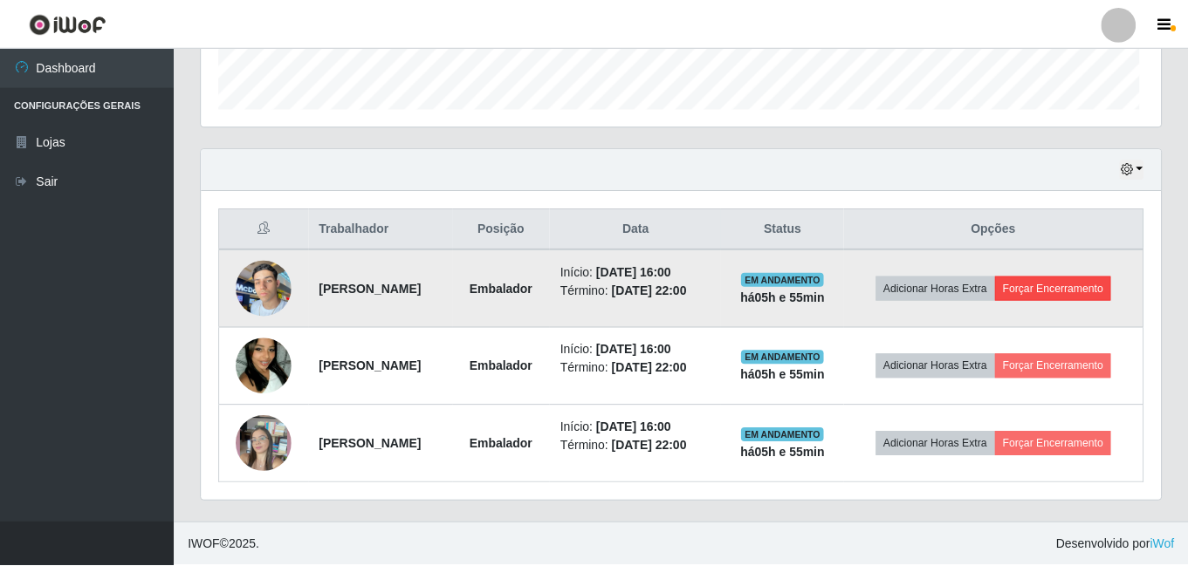
scroll to position [362, 950]
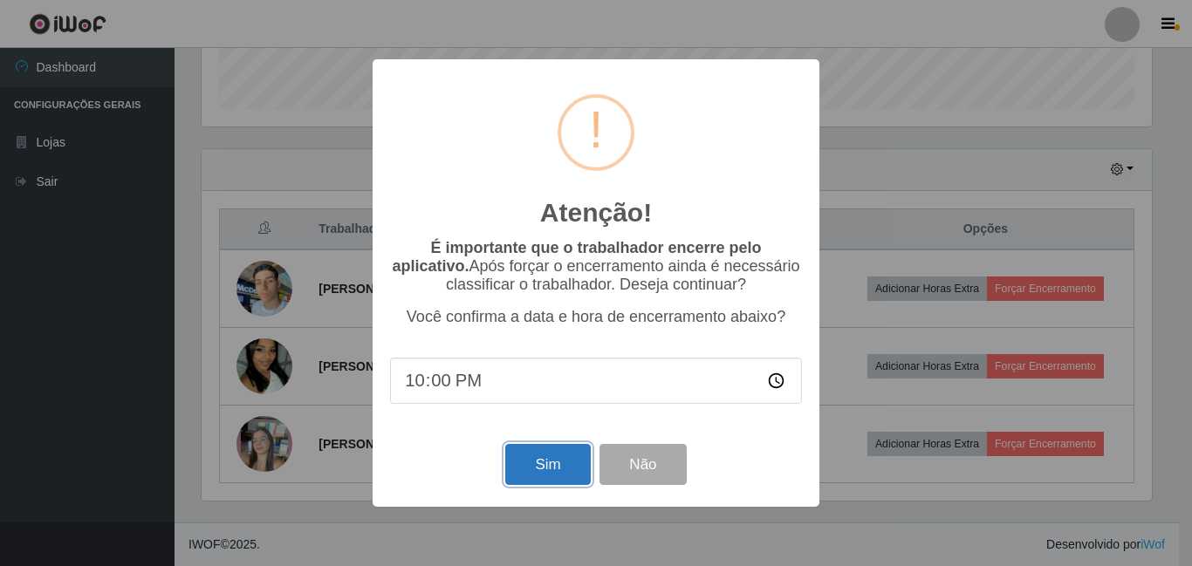
click at [573, 476] on button "Sim" at bounding box center [547, 464] width 85 height 41
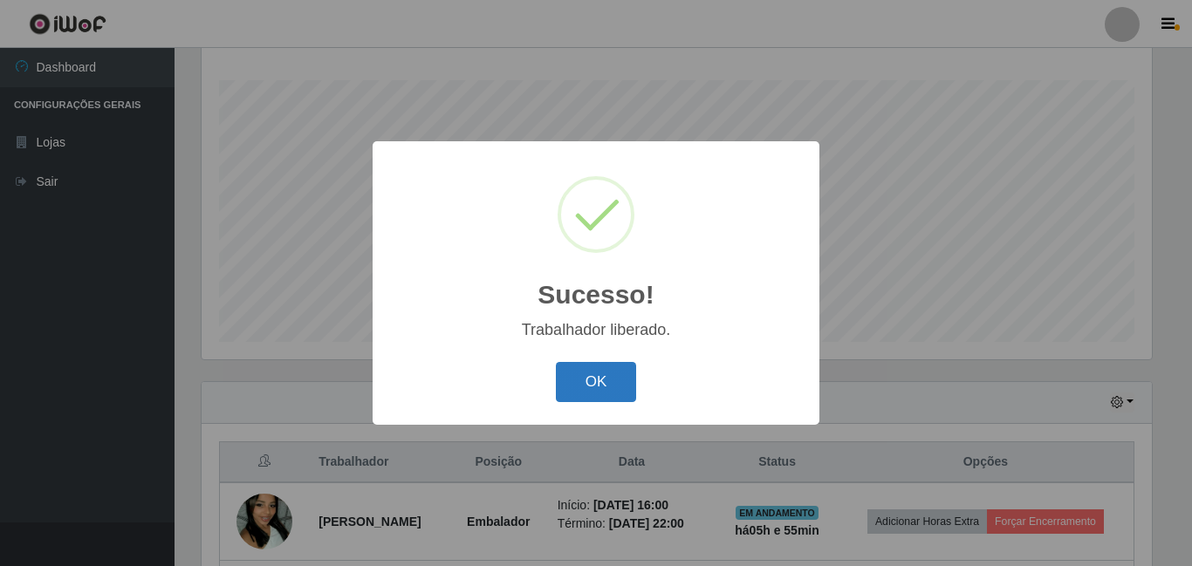
click at [576, 375] on button "OK" at bounding box center [596, 382] width 81 height 41
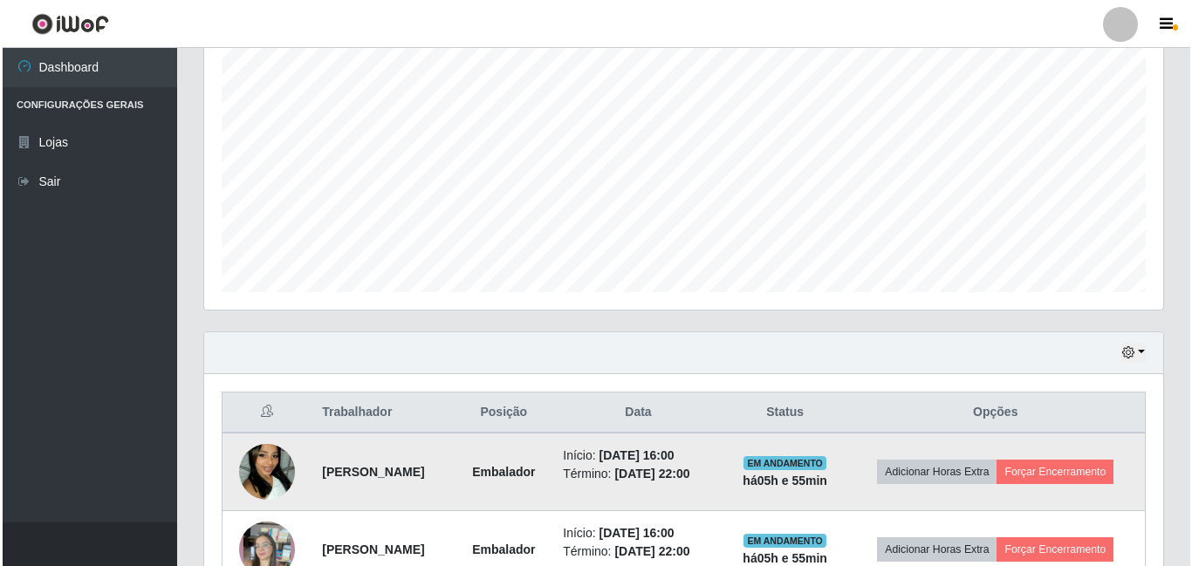
scroll to position [437, 0]
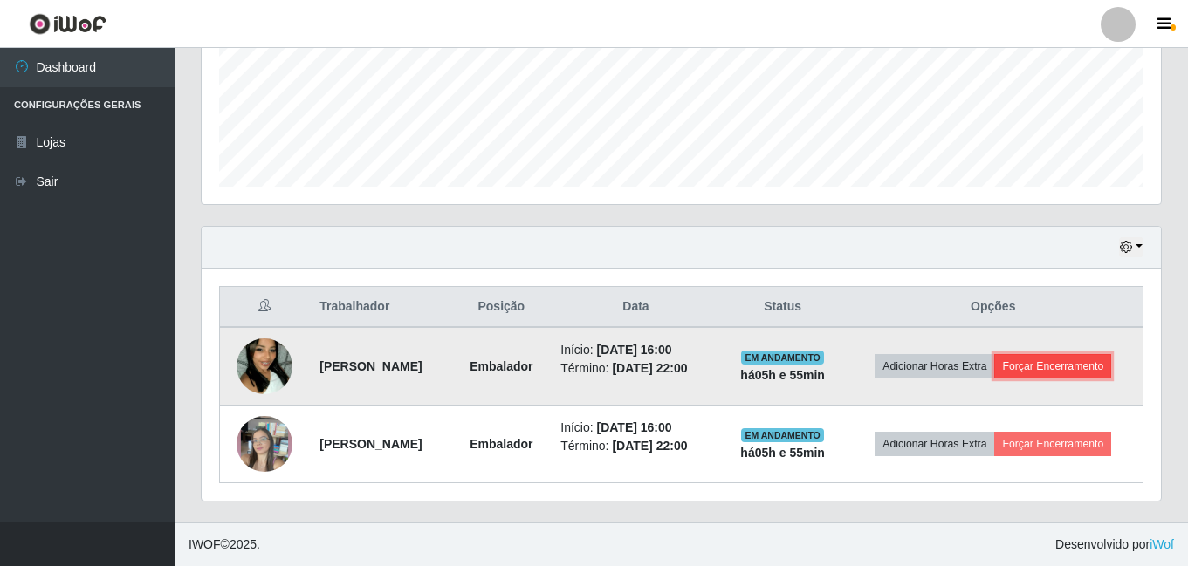
click at [1093, 367] on button "Forçar Encerramento" at bounding box center [1052, 366] width 117 height 24
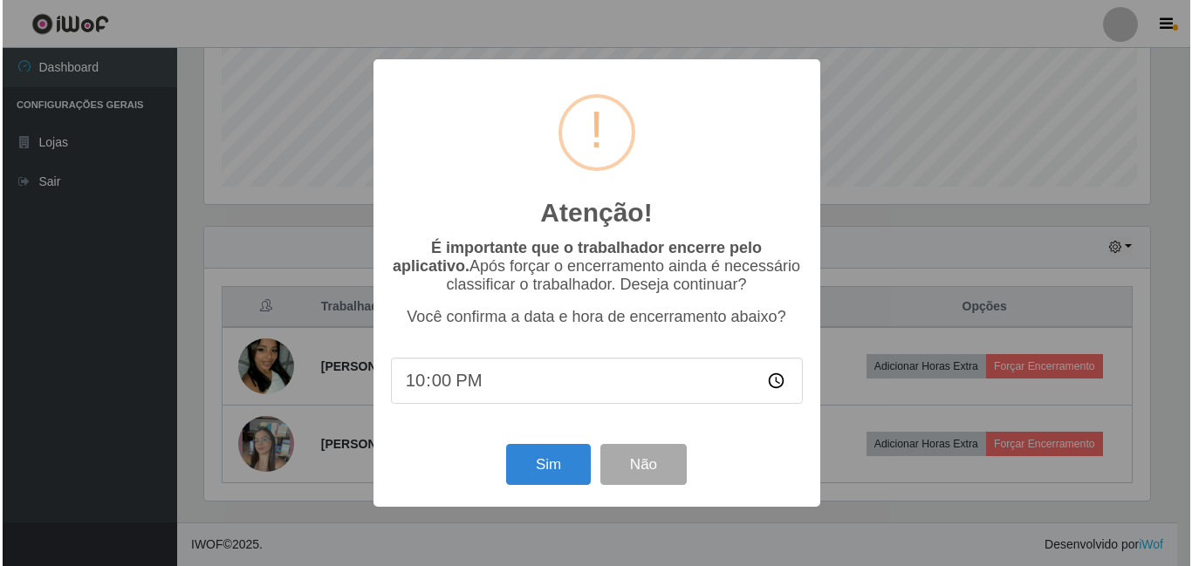
scroll to position [0, 0]
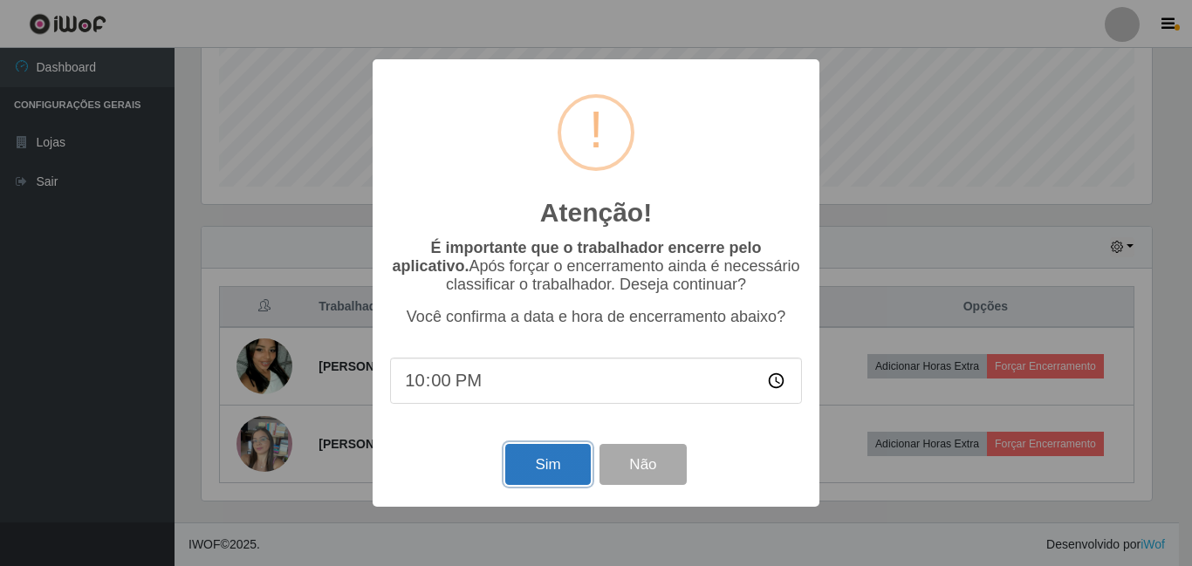
click at [544, 484] on button "Sim" at bounding box center [547, 464] width 85 height 41
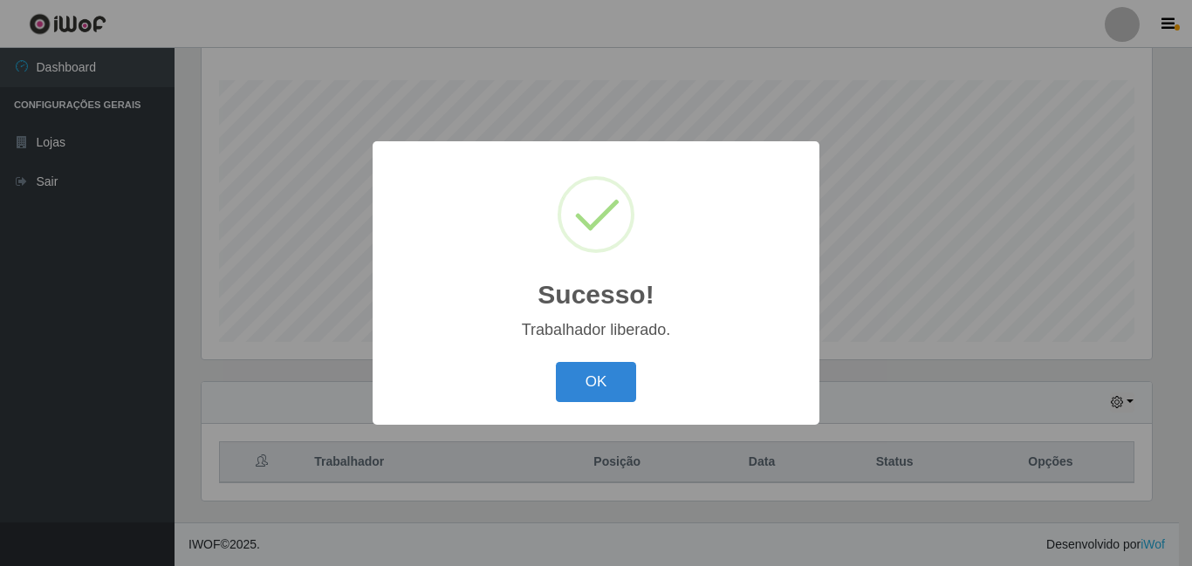
click at [613, 364] on button "OK" at bounding box center [596, 382] width 81 height 41
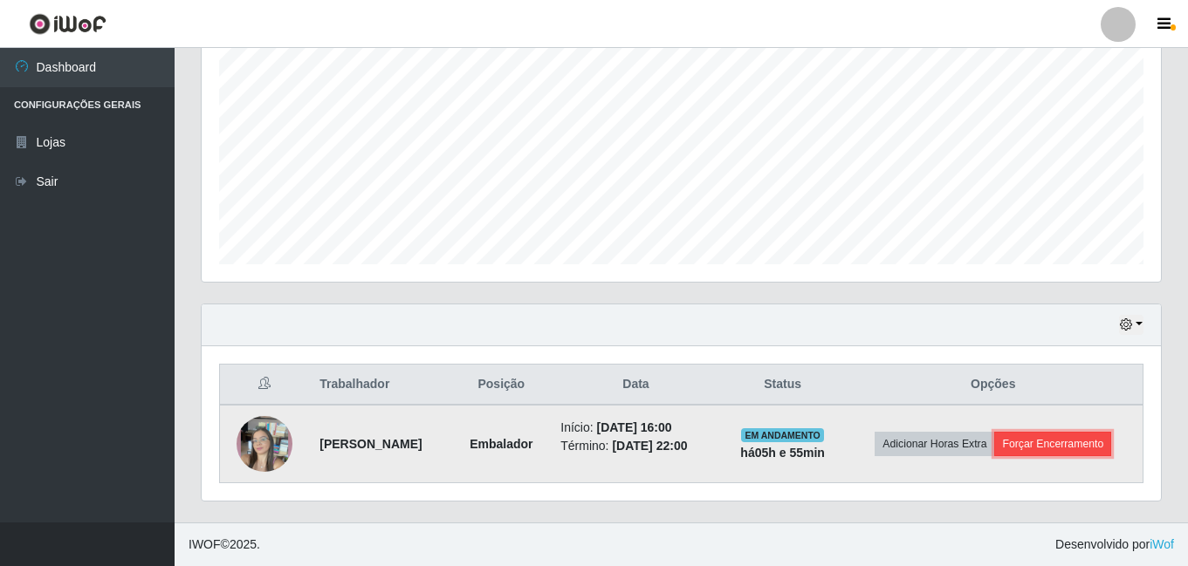
click at [1054, 452] on button "Forçar Encerramento" at bounding box center [1052, 444] width 117 height 24
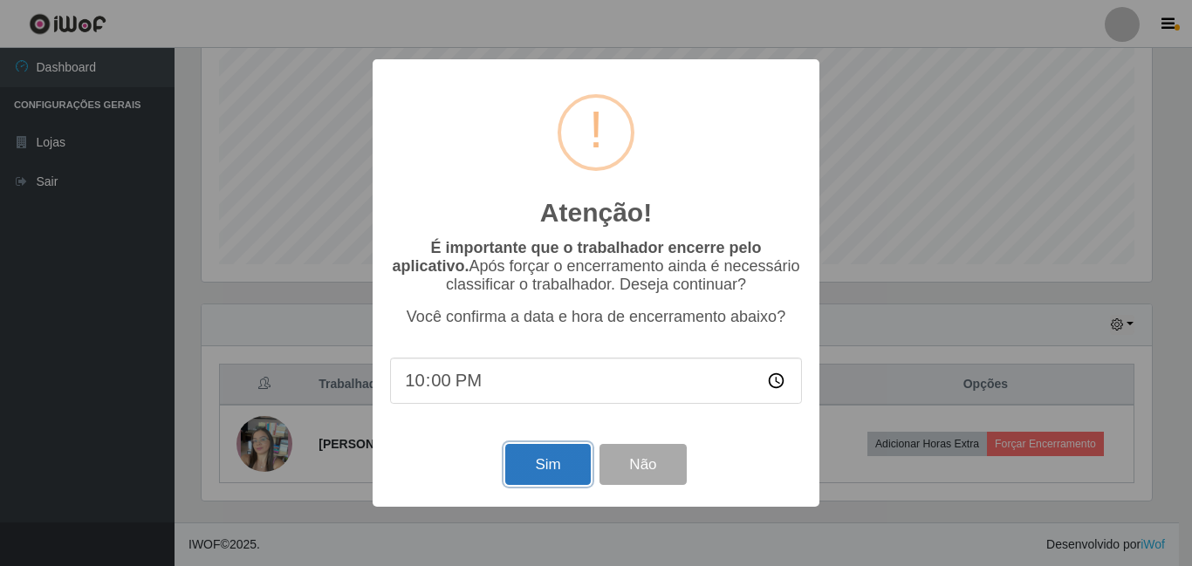
click at [583, 463] on button "Sim" at bounding box center [547, 464] width 85 height 41
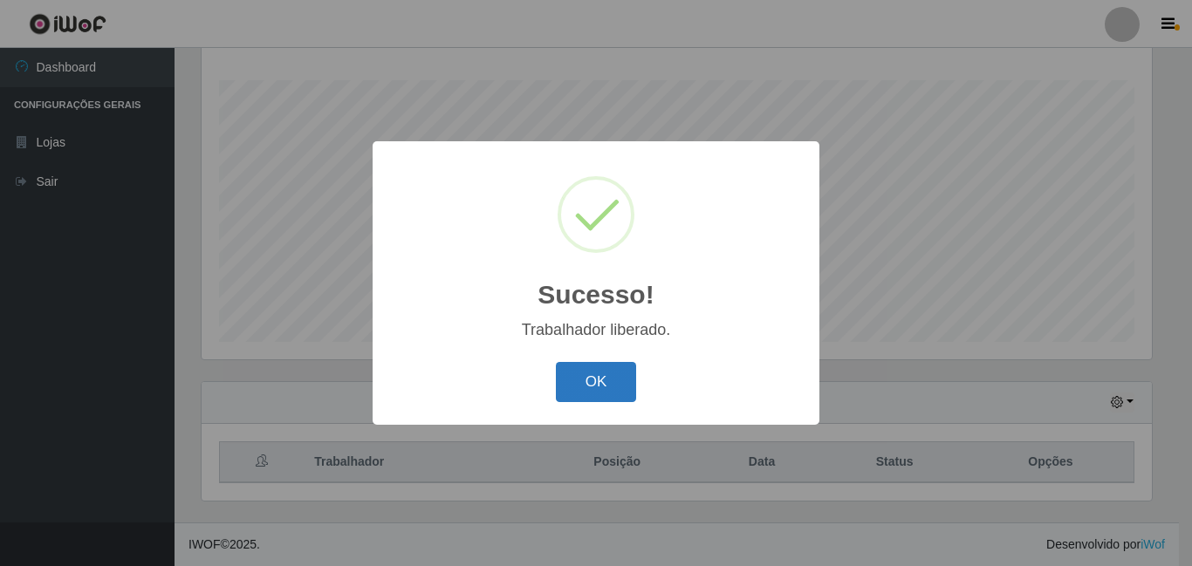
click at [604, 387] on button "OK" at bounding box center [596, 382] width 81 height 41
